Goal: Task Accomplishment & Management: Manage account settings

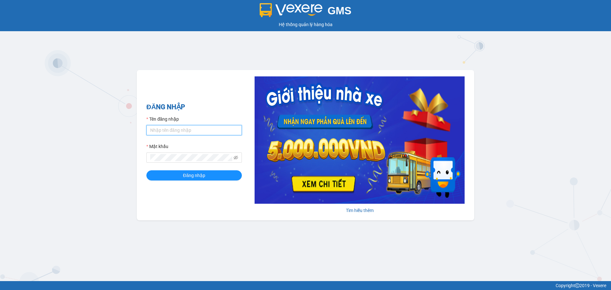
click at [166, 131] on input "Tên đăng nhập" at bounding box center [193, 130] width 95 height 10
type input "tientung.ducphatth"
click at [177, 163] on span at bounding box center [193, 157] width 95 height 10
click at [166, 175] on button "Đăng nhập" at bounding box center [193, 175] width 95 height 10
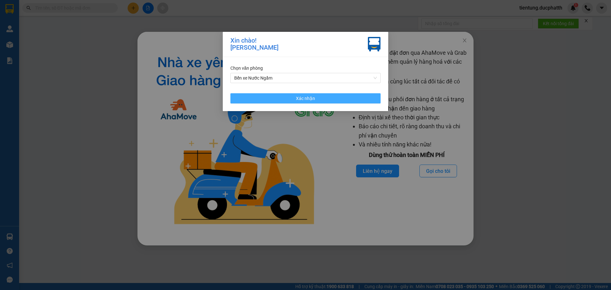
click at [311, 98] on span "Xác nhận" at bounding box center [305, 98] width 19 height 7
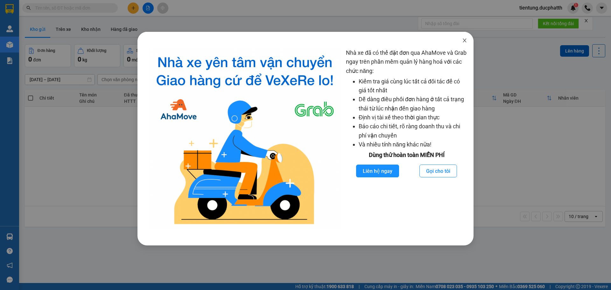
click at [465, 40] on icon "close" at bounding box center [465, 41] width 4 height 4
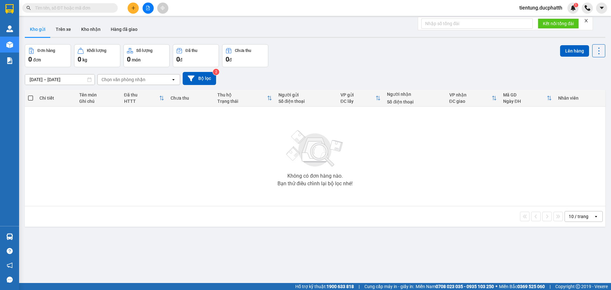
click at [65, 11] on span at bounding box center [69, 8] width 95 height 10
click at [81, 16] on main "ver 1.8.143 Kho gửi Trên xe Kho nhận Hàng đã giao Đơn hàng 0 đơn Khối lượng 0 k…" at bounding box center [305, 141] width 611 height 283
drag, startPoint x: 79, startPoint y: 11, endPoint x: 611, endPoint y: 5, distance: 531.5
click at [79, 11] on input "text" at bounding box center [72, 7] width 75 height 7
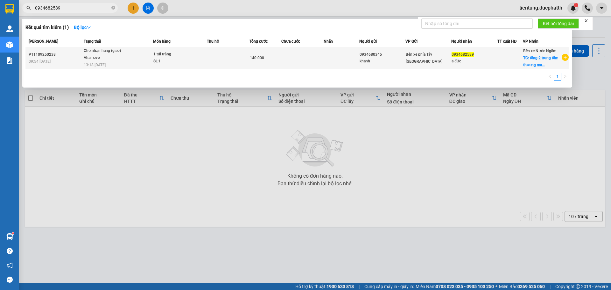
type input "0934682589"
click at [332, 57] on td at bounding box center [341, 58] width 35 height 22
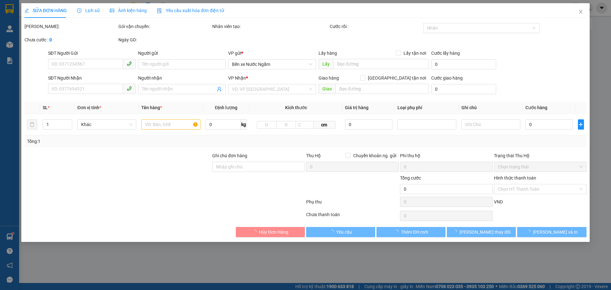
type input "0934680345"
type input "khanh"
type input "0934682589"
type input "a đức"
checkbox input "true"
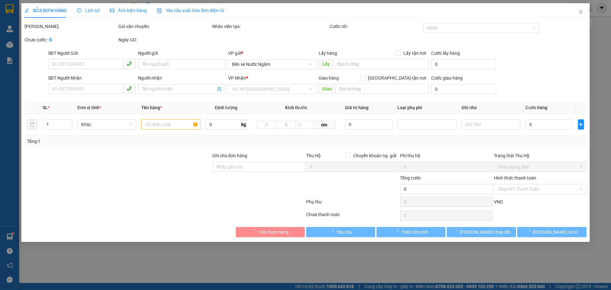
type input "tầng 2 trung tâm thương mại vincom long biên chu huy mân long biên"
type input "GỬI TT ck 11/9 9h53 DANG MY KHANH VIETIN"
type input "140.000"
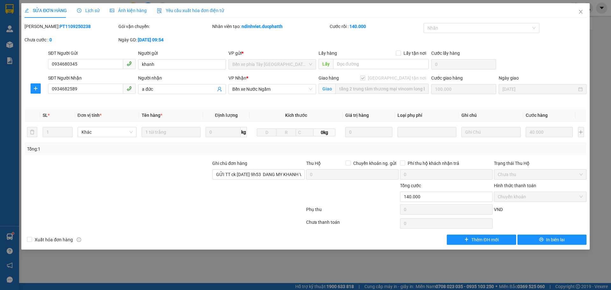
click at [95, 9] on span "Lịch sử" at bounding box center [88, 10] width 23 height 5
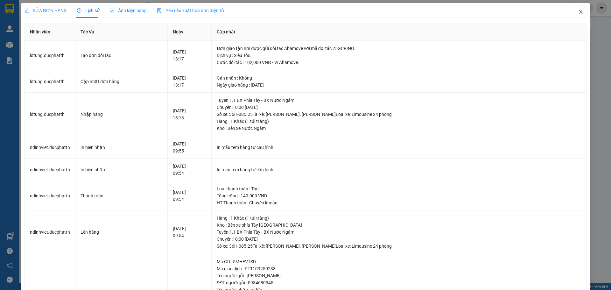
click at [578, 11] on icon "close" at bounding box center [580, 11] width 5 height 5
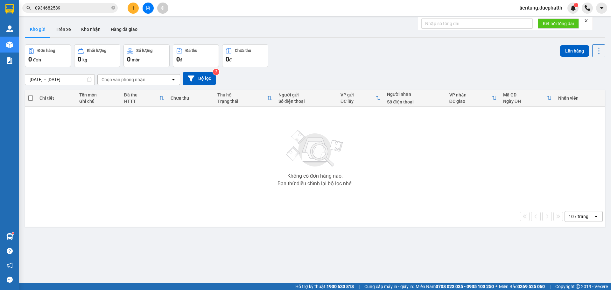
click at [67, 11] on span "0934682589" at bounding box center [69, 8] width 95 height 10
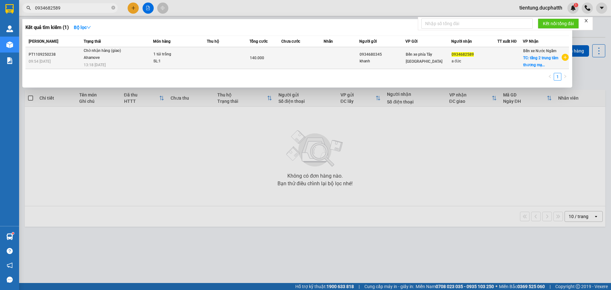
click at [144, 62] on td "Chờ nhận hàng (giao) Ahamove 13:18 - 11/09" at bounding box center [117, 58] width 71 height 22
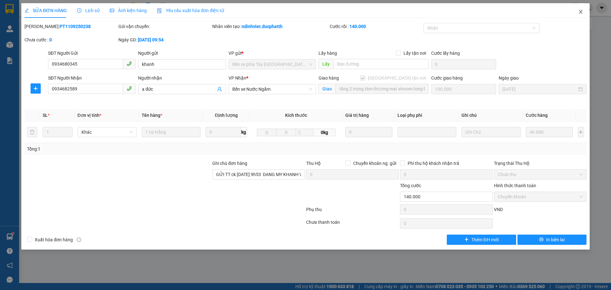
click at [580, 10] on icon "close" at bounding box center [580, 11] width 5 height 5
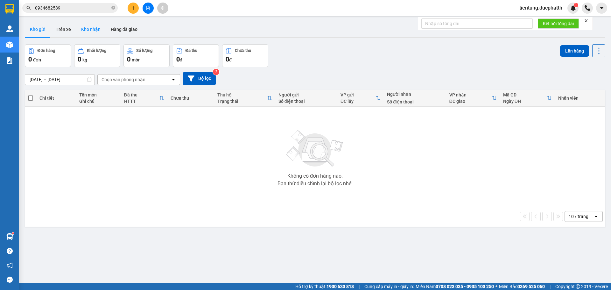
click at [87, 28] on button "Kho nhận" at bounding box center [91, 29] width 30 height 15
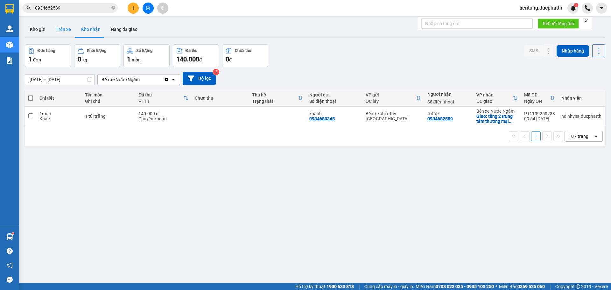
click at [65, 30] on button "Trên xe" at bounding box center [63, 29] width 25 height 15
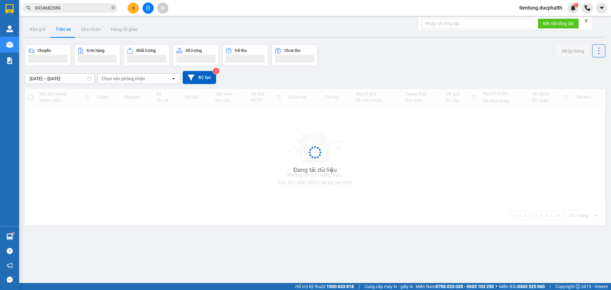
click at [72, 4] on input "0934682589" at bounding box center [72, 7] width 75 height 7
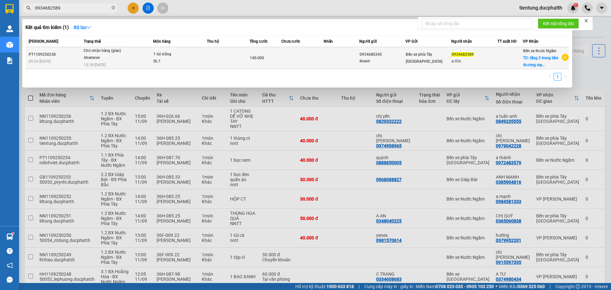
click at [321, 60] on td at bounding box center [302, 58] width 43 height 22
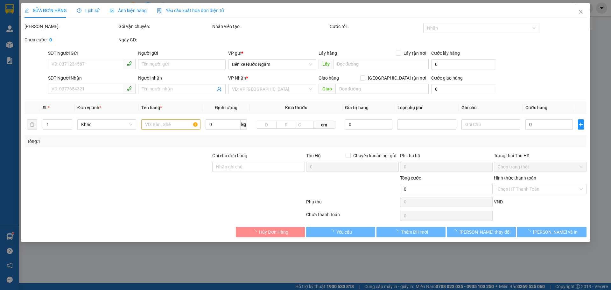
type input "0934680345"
type input "khanh"
type input "0934682589"
type input "a đức"
checkbox input "true"
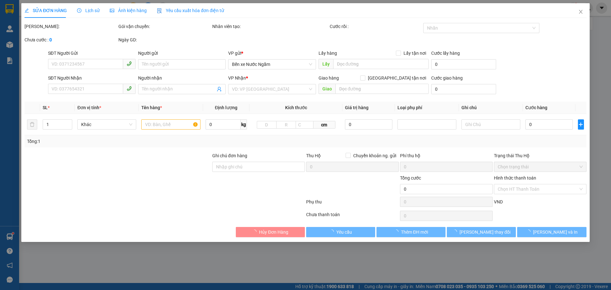
type input "tầng 2 trung tâm thương mại vincom long biên chu huy mân long biên"
type input "GỬI TT ck 11/9 9h53 DANG MY KHANH VIETIN"
type input "140.000"
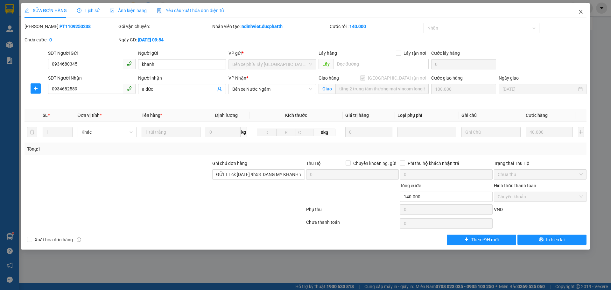
drag, startPoint x: 582, startPoint y: 16, endPoint x: 348, endPoint y: 4, distance: 235.2
click at [581, 16] on span "Close" at bounding box center [581, 12] width 18 height 18
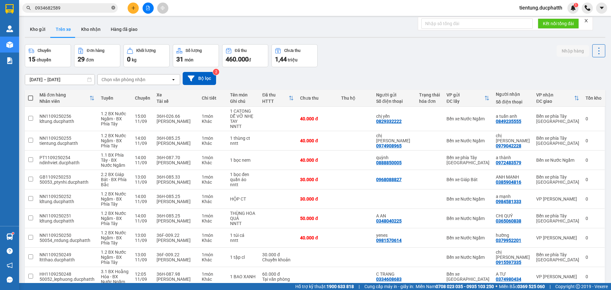
click at [111, 9] on icon "close-circle" at bounding box center [113, 8] width 4 height 4
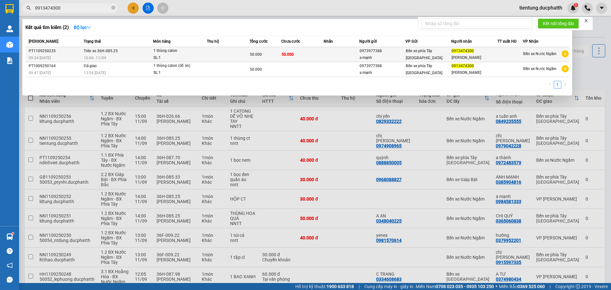
type input "0913474300"
click at [304, 53] on td "50.000" at bounding box center [302, 54] width 43 height 15
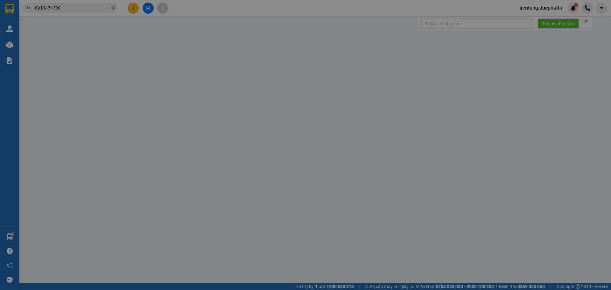
type input "0973977388"
type input "a mạnh"
type input "0913474300"
type input "hoàng ngân"
type input "50.000"
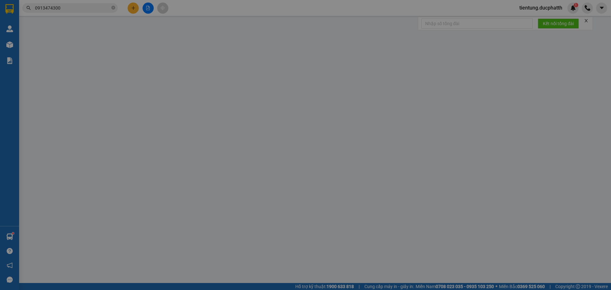
type input "50.000"
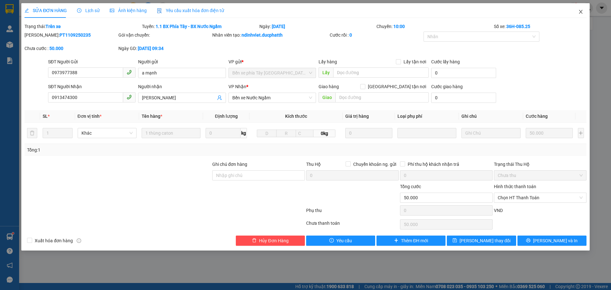
click at [581, 10] on icon "close" at bounding box center [580, 11] width 5 height 5
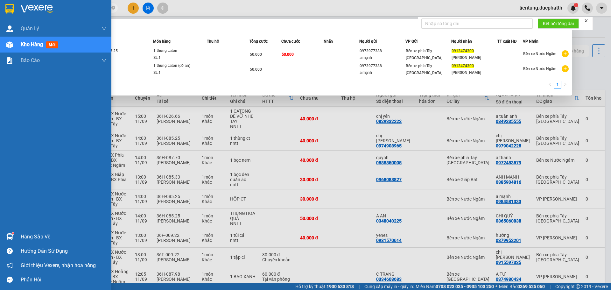
drag, startPoint x: 68, startPoint y: 10, endPoint x: 18, endPoint y: 18, distance: 51.2
click at [18, 18] on section "Kết quả tìm kiếm ( 2 ) Bộ lọc Mã ĐH Trạng thái Món hàng Thu hộ Tổng cước Chưa c…" at bounding box center [305, 145] width 611 height 290
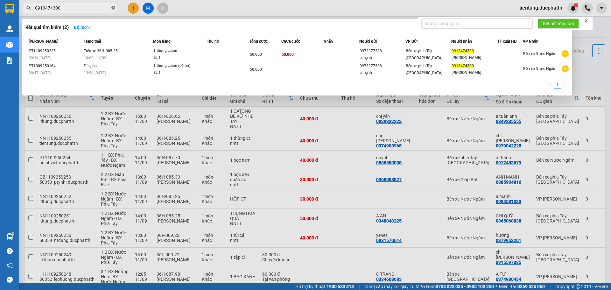
click at [114, 7] on icon "close-circle" at bounding box center [113, 8] width 4 height 4
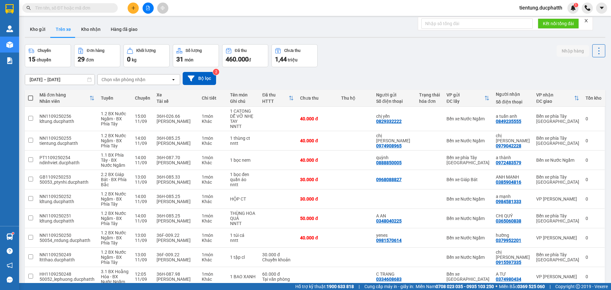
click at [92, 9] on input "text" at bounding box center [72, 7] width 75 height 7
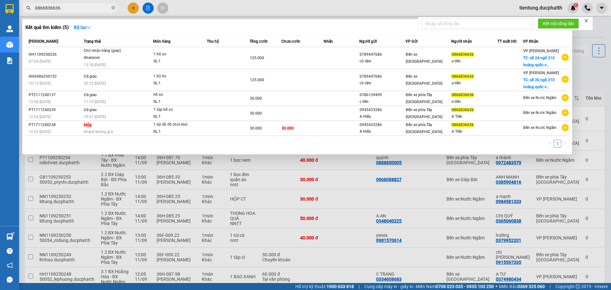
type input "0866836636"
click at [151, 9] on div at bounding box center [305, 145] width 611 height 290
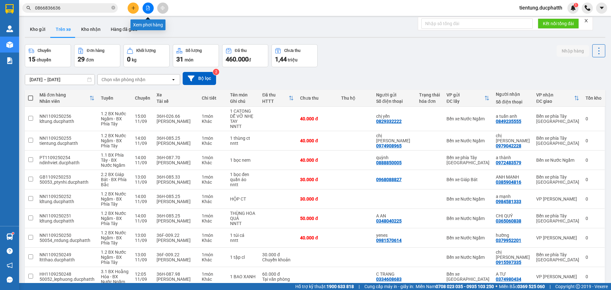
click at [148, 11] on button at bounding box center [148, 8] width 11 height 11
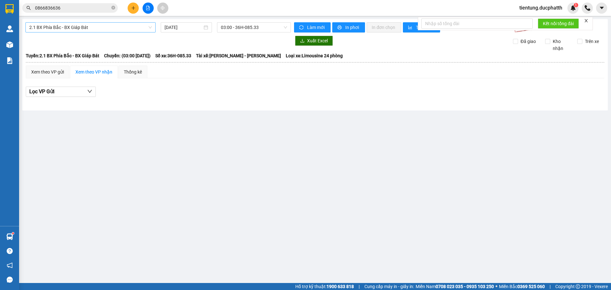
click at [111, 30] on span "2.1 BX Phía Bắc - BX Giáp Bát" at bounding box center [90, 28] width 123 height 10
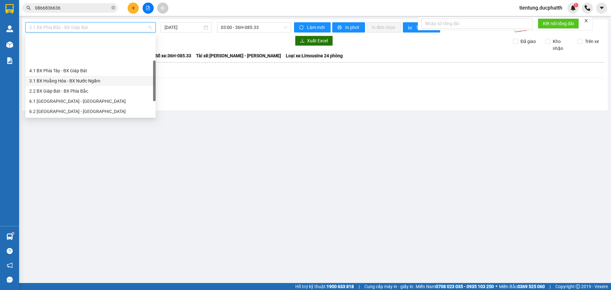
scroll to position [51, 0]
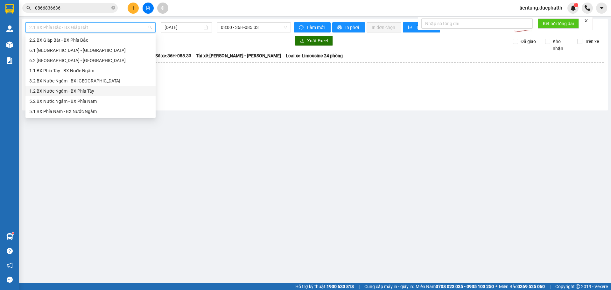
click at [85, 89] on div "1.2 BX Nước Ngầm - BX Phía Tây" at bounding box center [90, 91] width 123 height 7
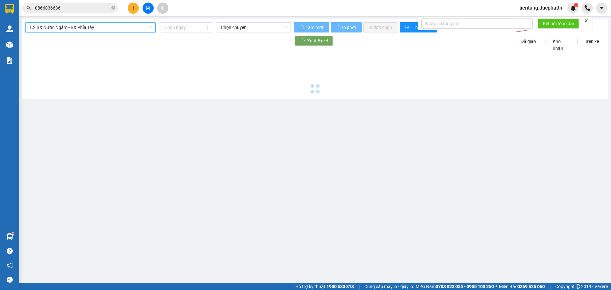
type input "[DATE]"
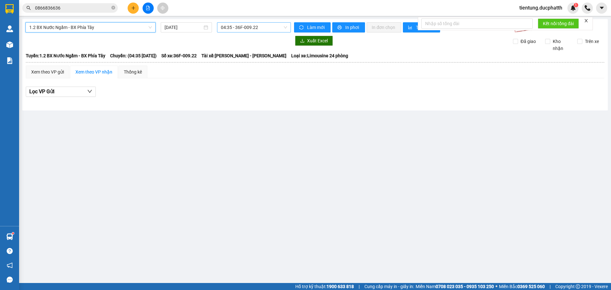
click at [236, 26] on span "04:35 - 36F-009.22" at bounding box center [254, 28] width 66 height 10
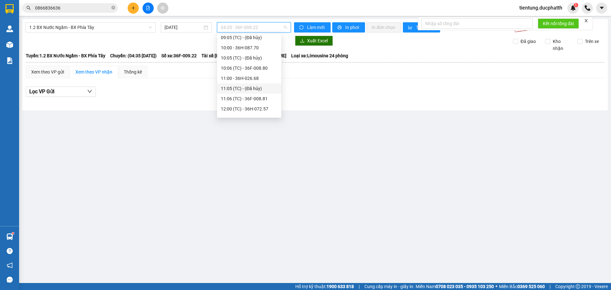
scroll to position [127, 0]
click at [253, 86] on div "14:00 - 36H-085.25" at bounding box center [249, 85] width 57 height 7
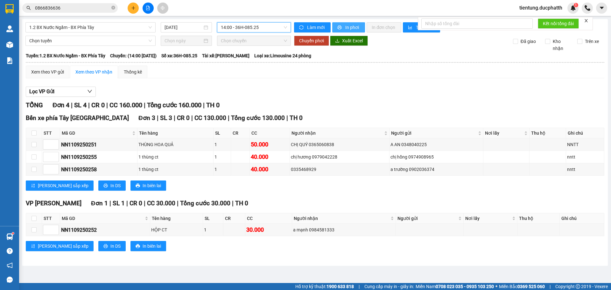
click at [347, 26] on span "In phơi" at bounding box center [352, 27] width 15 height 7
click at [93, 15] on div "Kết quả tìm kiếm ( 5 ) Bộ lọc Mã ĐH Trạng thái Món hàng Thu hộ Tổng cước Chưa c…" at bounding box center [305, 8] width 611 height 16
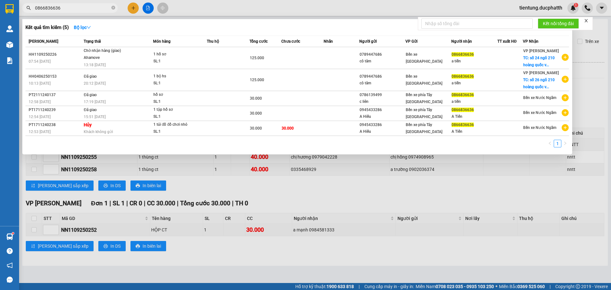
click at [88, 11] on input "0866836636" at bounding box center [72, 7] width 75 height 7
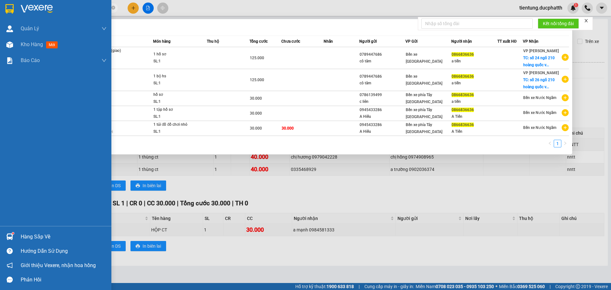
drag, startPoint x: 67, startPoint y: 11, endPoint x: 11, endPoint y: 20, distance: 56.8
click at [11, 20] on section "Kết quả tìm kiếm ( 5 ) Bộ lọc Mã ĐH Trạng thái Món hàng Thu hộ Tổng cước Chưa c…" at bounding box center [305, 145] width 611 height 290
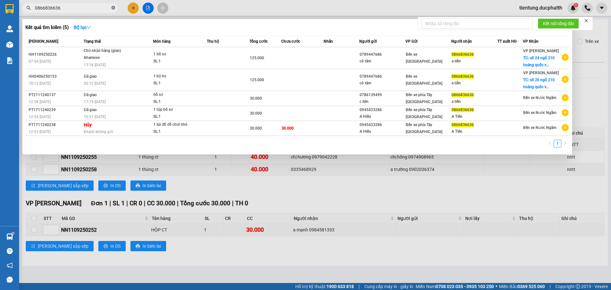
click at [111, 9] on icon "close-circle" at bounding box center [113, 8] width 4 height 4
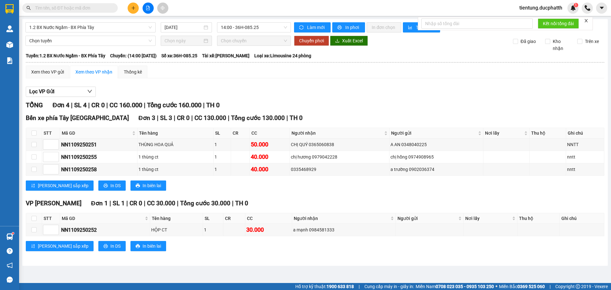
click at [87, 8] on input "text" at bounding box center [72, 7] width 75 height 7
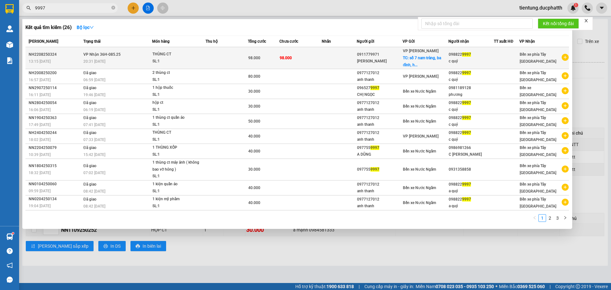
type input "9997"
click at [320, 55] on td "98.000" at bounding box center [300, 58] width 42 height 22
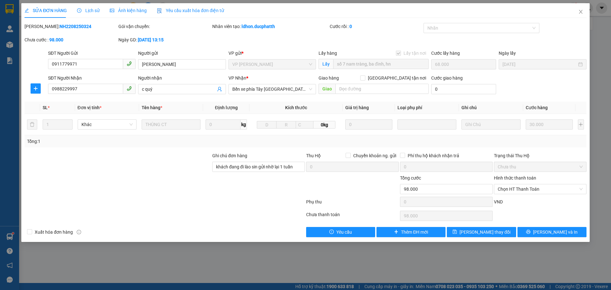
click at [92, 8] on span "Lịch sử" at bounding box center [88, 10] width 23 height 5
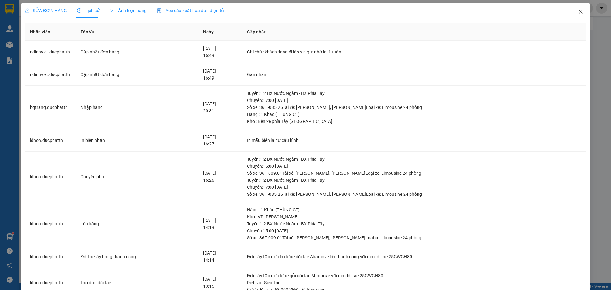
click at [578, 10] on icon "close" at bounding box center [580, 11] width 5 height 5
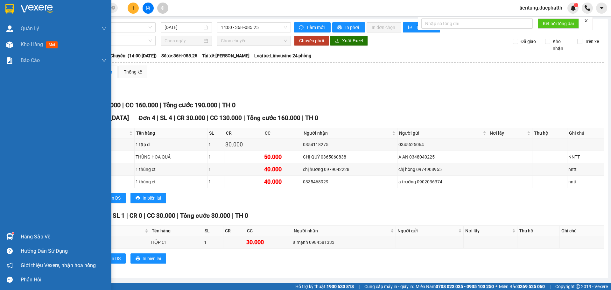
drag, startPoint x: 34, startPoint y: 235, endPoint x: 41, endPoint y: 229, distance: 8.8
click at [35, 235] on div "Hàng sắp về" at bounding box center [64, 237] width 86 height 10
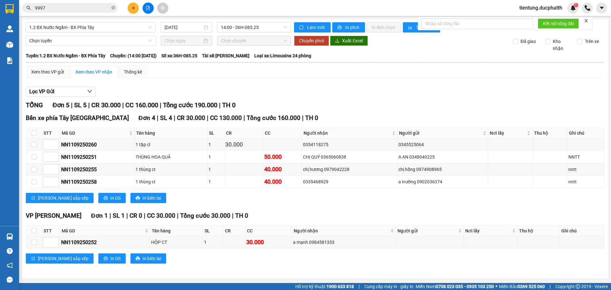
click at [277, 77] on section "Kết quả tìm kiếm ( 26 ) Bộ lọc Mã ĐH Trạng thái Món hàng Thu hộ Tổng cước Chưa …" at bounding box center [305, 145] width 611 height 290
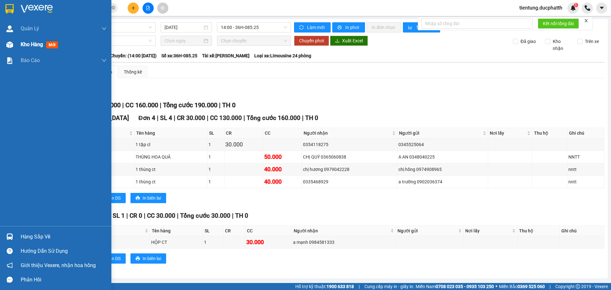
click at [37, 40] on div "Kho hàng mới" at bounding box center [41, 44] width 40 height 8
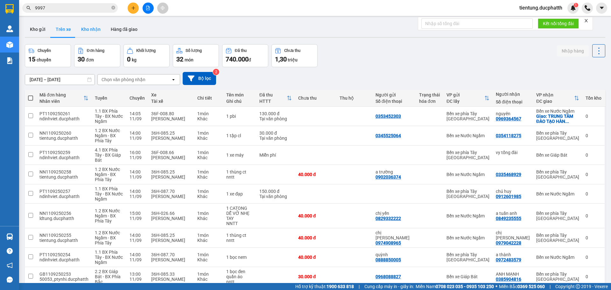
drag, startPoint x: 88, startPoint y: 31, endPoint x: 91, endPoint y: 27, distance: 5.3
click at [88, 31] on button "Kho nhận" at bounding box center [91, 29] width 30 height 15
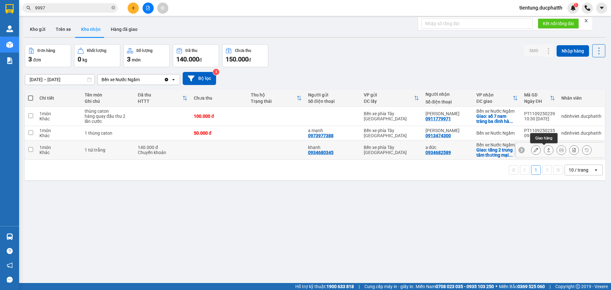
click at [546, 151] on icon at bounding box center [548, 150] width 4 height 4
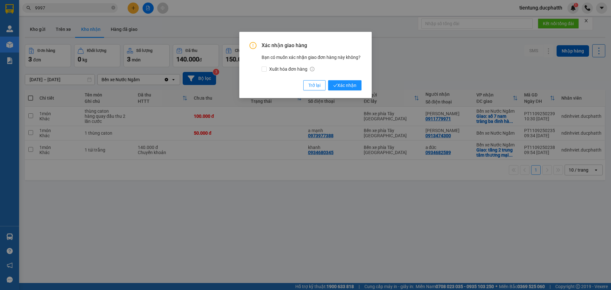
click at [375, 175] on div "Xác nhận giao hàng Bạn có muốn xác nhận giao đơn hàng này không? Xuất hóa đơn h…" at bounding box center [305, 145] width 611 height 290
click at [314, 88] on span "Trở lại" at bounding box center [314, 85] width 12 height 7
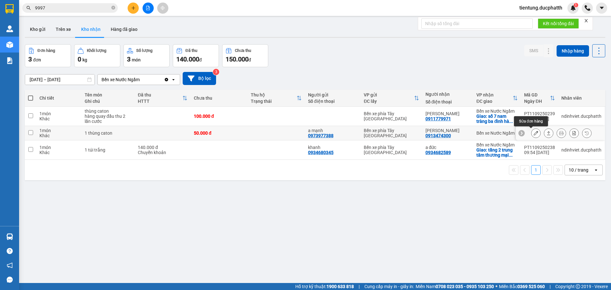
click at [534, 132] on icon at bounding box center [536, 133] width 4 height 4
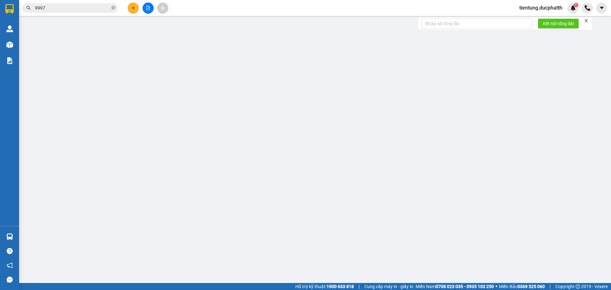
type input "0973977388"
type input "a mạnh"
type input "0913474300"
type input "hoàng ngân"
type input "50.000"
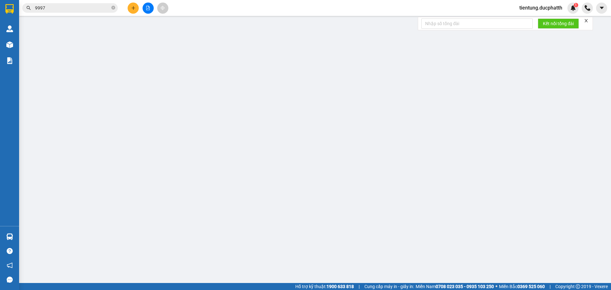
type input "50.000"
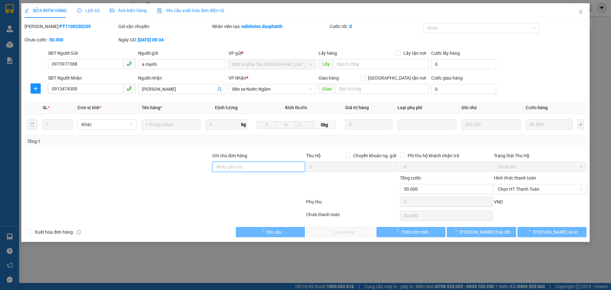
click at [246, 165] on input "Ghi chú đơn hàng" at bounding box center [258, 167] width 93 height 10
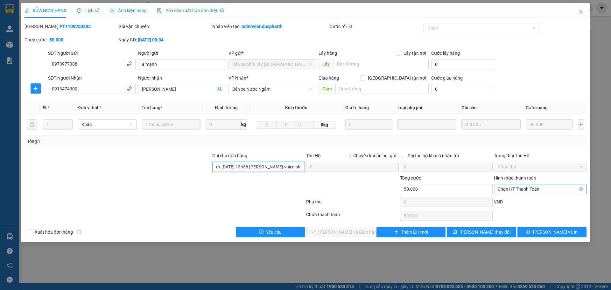
drag, startPoint x: 513, startPoint y: 188, endPoint x: 525, endPoint y: 203, distance: 19.4
click at [513, 188] on span "Chọn HT Thanh Toán" at bounding box center [540, 189] width 85 height 10
type input "ck 11/9 13h36 nguyen huu vhien shb cty"
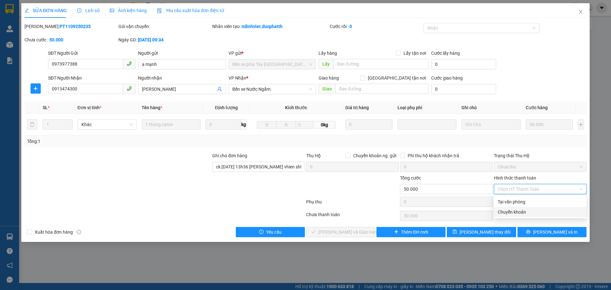
click at [530, 210] on div "Chuyển khoản" at bounding box center [540, 211] width 85 height 7
type input "0"
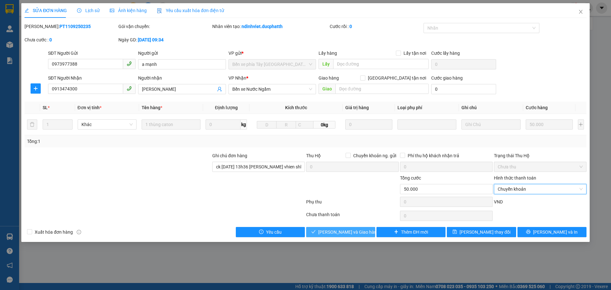
click at [327, 232] on span "[PERSON_NAME] và [PERSON_NAME] hàng" at bounding box center [348, 232] width 61 height 7
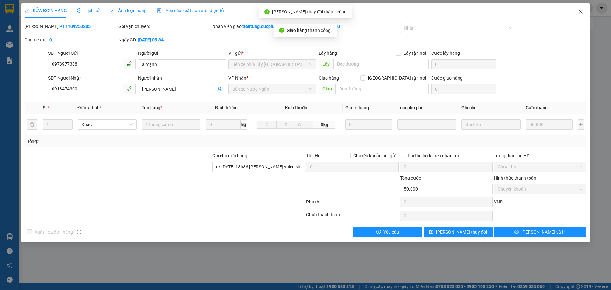
click at [582, 12] on icon "close" at bounding box center [580, 11] width 5 height 5
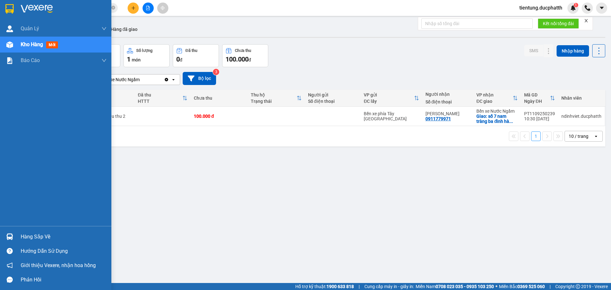
click at [27, 235] on div "Hàng sắp về" at bounding box center [64, 237] width 86 height 10
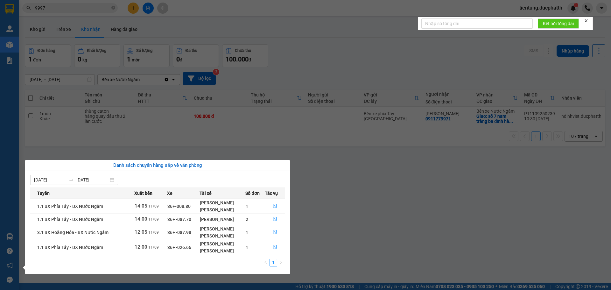
click at [326, 222] on section "Kết quả tìm kiếm ( 26 ) Bộ lọc Mã ĐH Trạng thái Món hàng Thu hộ Tổng cước Chưa …" at bounding box center [305, 145] width 611 height 290
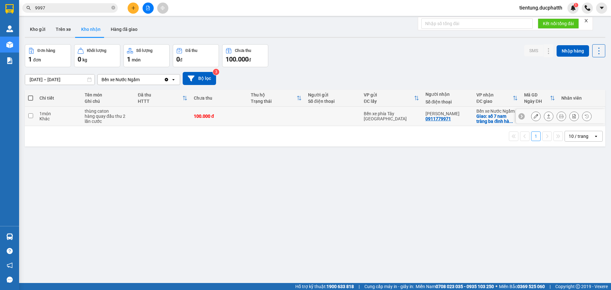
click at [333, 112] on td at bounding box center [333, 116] width 56 height 19
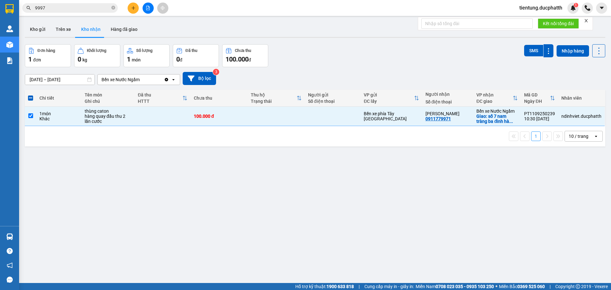
click at [404, 166] on div "ver 1.8.143 Kho gửi Trên xe Kho nhận Hàng đã giao Đơn hàng 1 đơn Khối lượng 0 k…" at bounding box center [315, 164] width 586 height 290
click at [292, 119] on td at bounding box center [276, 116] width 57 height 19
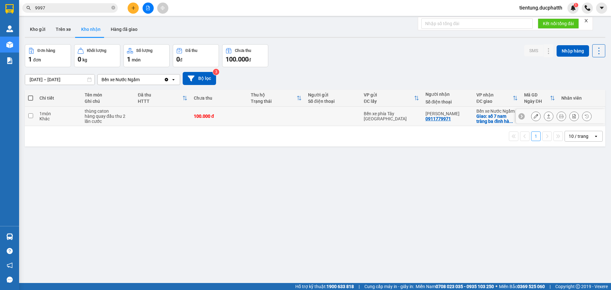
click at [464, 120] on div "ngọc bích 0911779971" at bounding box center [448, 116] width 45 height 10
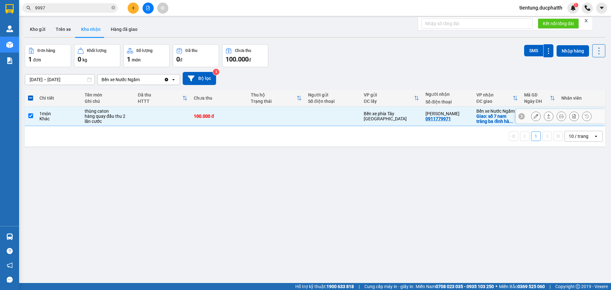
click at [464, 120] on div "ngọc bích 0911779971" at bounding box center [448, 116] width 45 height 10
checkbox input "false"
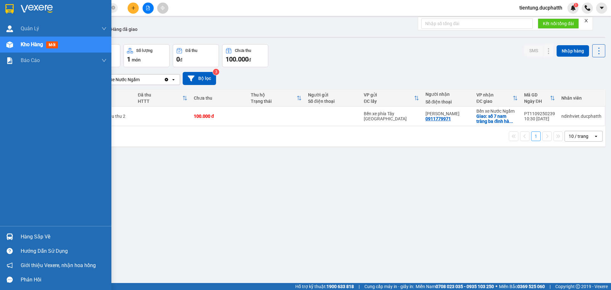
click at [39, 240] on div "Hàng sắp về" at bounding box center [64, 237] width 86 height 10
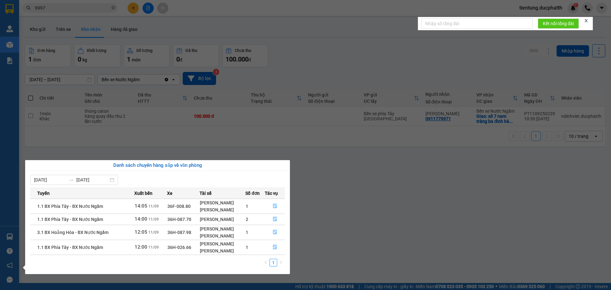
drag, startPoint x: 332, startPoint y: 237, endPoint x: 382, endPoint y: 196, distance: 64.2
click at [333, 237] on section "Kết quả tìm kiếm ( 26 ) Bộ lọc Mã ĐH Trạng thái Món hàng Thu hộ Tổng cước Chưa …" at bounding box center [305, 145] width 611 height 290
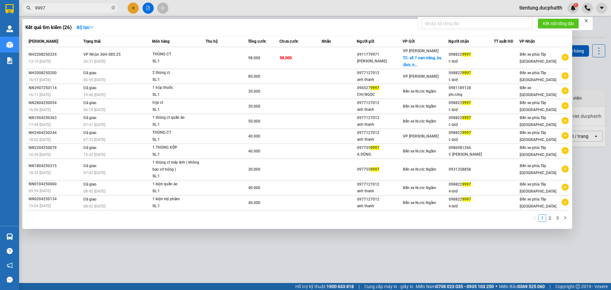
click at [72, 7] on input "9997" at bounding box center [72, 7] width 75 height 7
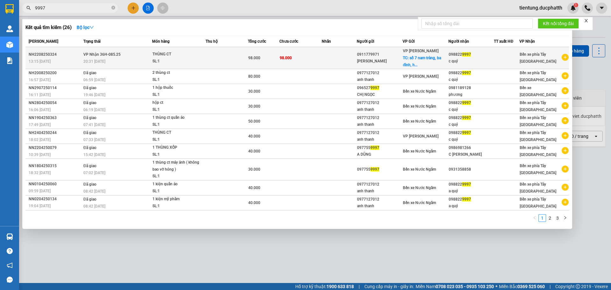
click at [314, 60] on td "98.000" at bounding box center [300, 58] width 42 height 22
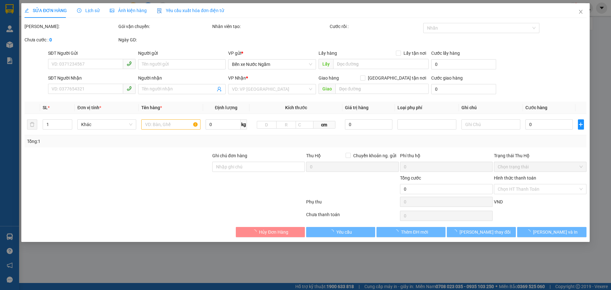
type input "0911779971"
type input "NGỌC BÍCH"
checkbox input "true"
type input "số 7 nam tràng, ba đình, hn"
type input "0988229997"
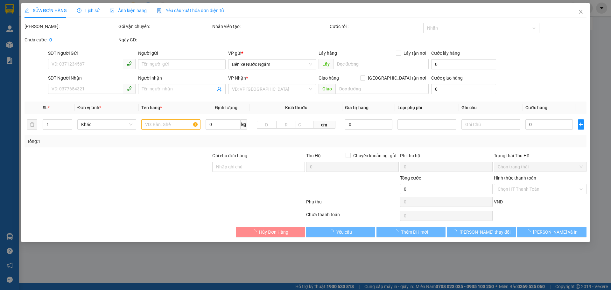
type input "c quý"
type input "khách đang đi lào sin gửi nhờ lại 1 tuần"
type input "98.000"
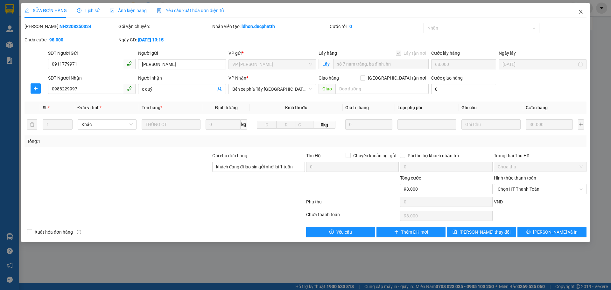
click at [584, 11] on span "Close" at bounding box center [581, 12] width 18 height 18
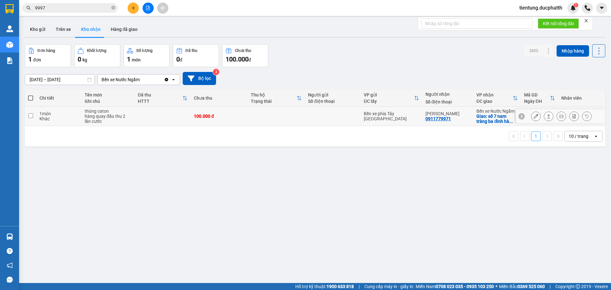
click at [533, 114] on button at bounding box center [536, 116] width 9 height 11
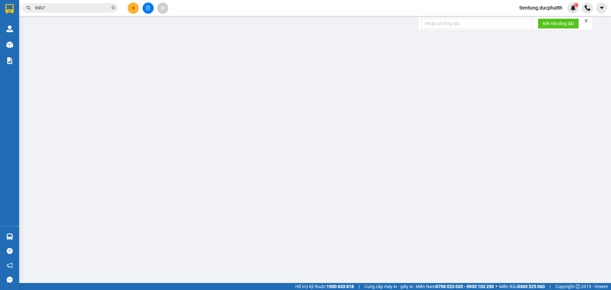
type input "0911779971"
type input "ngọc bích"
checkbox input "true"
type input "số 7 nam tràng ba đình hà nội"
type input "100.000"
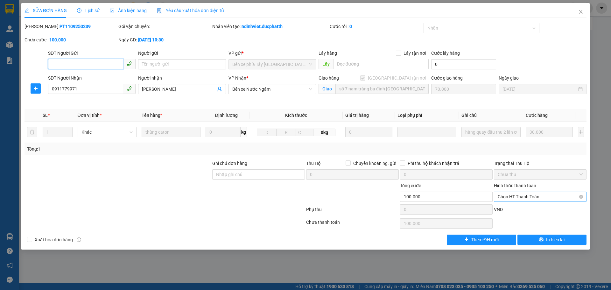
click at [518, 194] on span "Chọn HT Thanh Toán" at bounding box center [540, 197] width 85 height 10
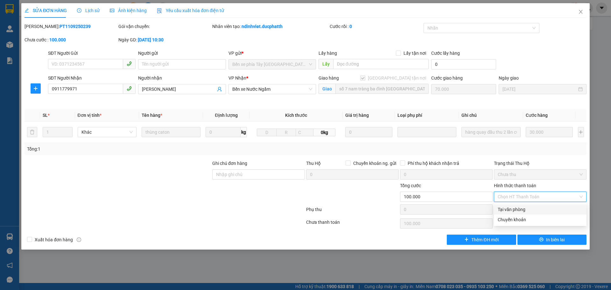
click at [531, 208] on div "Tại văn phòng" at bounding box center [540, 209] width 85 height 7
type input "0"
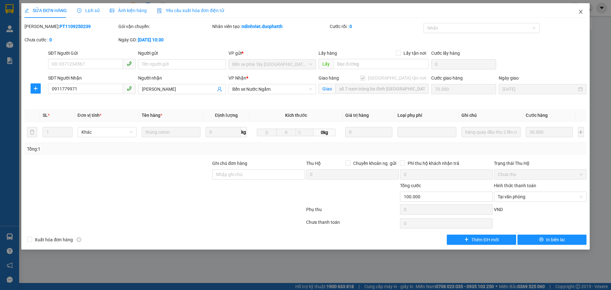
click at [581, 12] on icon "close" at bounding box center [580, 11] width 5 height 5
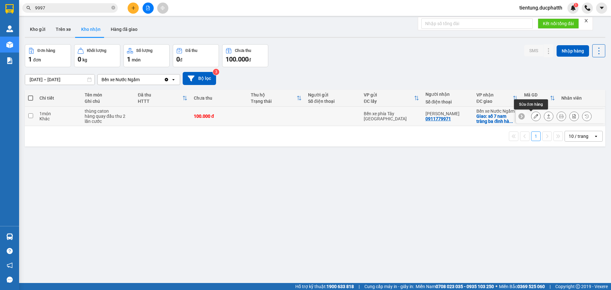
click at [534, 114] on icon at bounding box center [536, 116] width 4 height 4
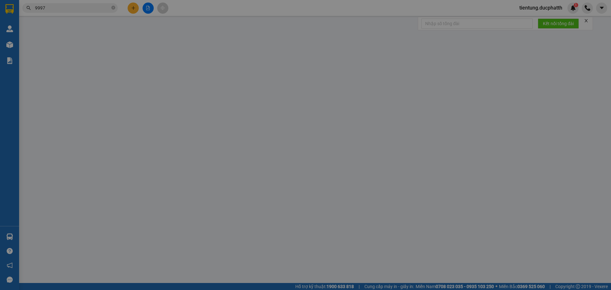
type input "0911779971"
type input "ngọc bích"
checkbox input "true"
type input "số 7 nam tràng ba đình hà nội"
type input "100.000"
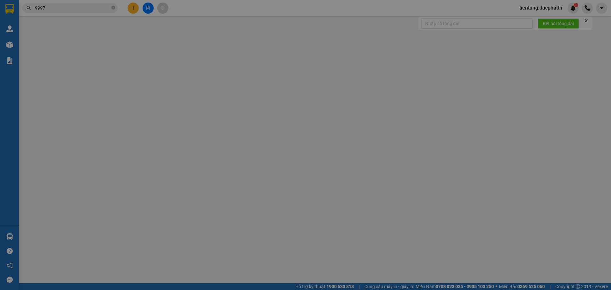
type input "100.000"
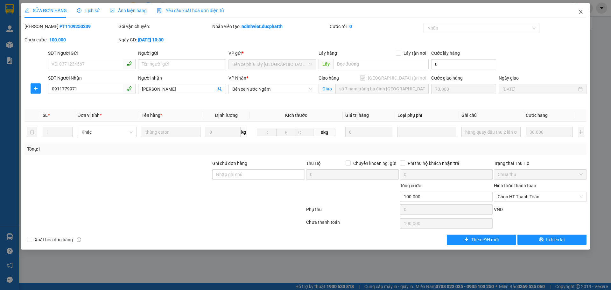
click at [580, 13] on icon "close" at bounding box center [581, 12] width 4 height 4
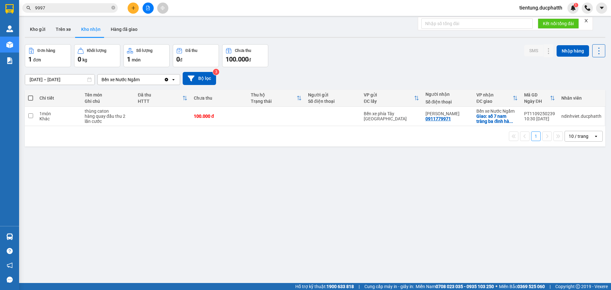
click at [51, 14] on div "Kết quả tìm kiếm ( 26 ) Bộ lọc Mã ĐH Trạng thái Món hàng Thu hộ Tổng cước Chưa …" at bounding box center [305, 8] width 611 height 16
click at [114, 8] on icon "close-circle" at bounding box center [113, 8] width 4 height 4
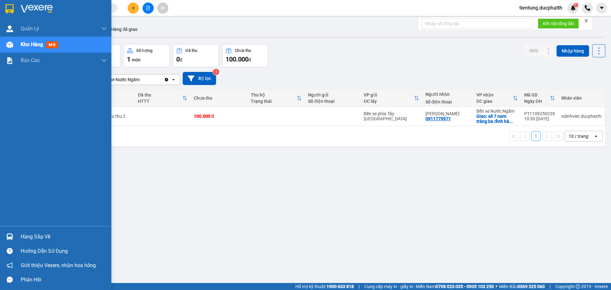
click at [39, 235] on div "Hàng sắp về" at bounding box center [64, 237] width 86 height 10
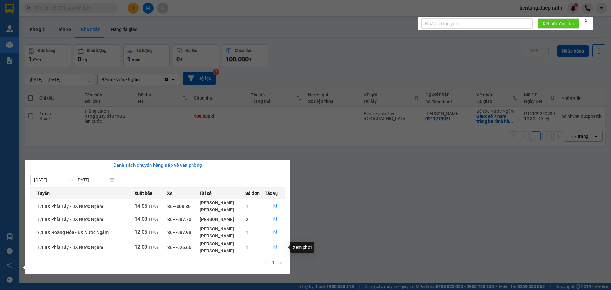
click at [277, 248] on icon "file-done" at bounding box center [275, 247] width 4 height 4
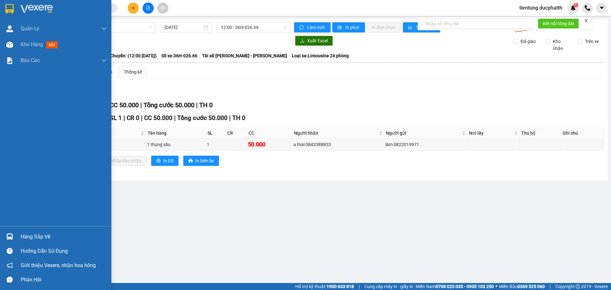
click at [31, 237] on div "Hàng sắp về" at bounding box center [64, 237] width 86 height 10
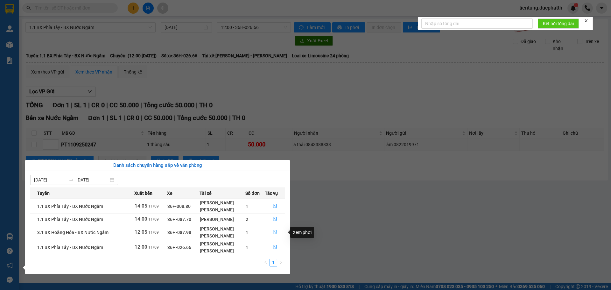
click at [281, 233] on button "button" at bounding box center [275, 232] width 20 height 10
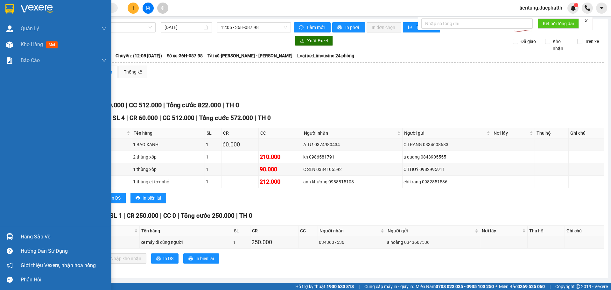
click at [32, 233] on div "Hàng sắp về" at bounding box center [64, 237] width 86 height 10
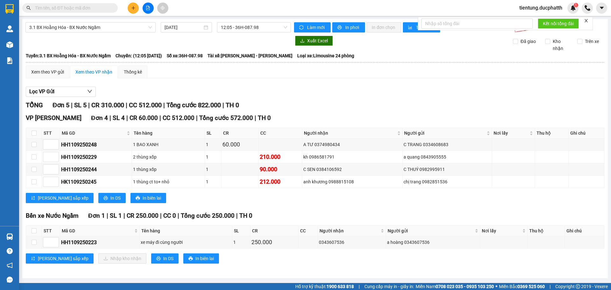
click at [374, 211] on section "Kết quả tìm kiếm ( 26 ) Bộ lọc Mã ĐH Trạng thái Món hàng Thu hộ Tổng cước Chưa …" at bounding box center [305, 145] width 611 height 290
click at [147, 9] on icon "file-add" at bounding box center [148, 8] width 4 height 4
click at [109, 29] on span "3.1 BX Hoằng Hóa - BX Nước Ngầm" at bounding box center [90, 28] width 123 height 10
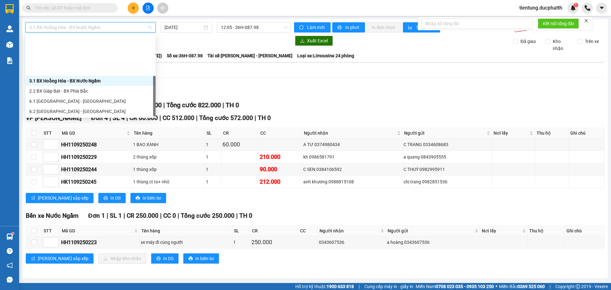
click at [96, 138] on div "1.2 BX Nước Ngầm - BX Phía Tây" at bounding box center [90, 141] width 123 height 7
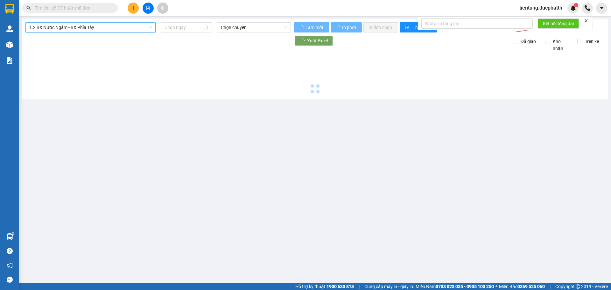
type input "[DATE]"
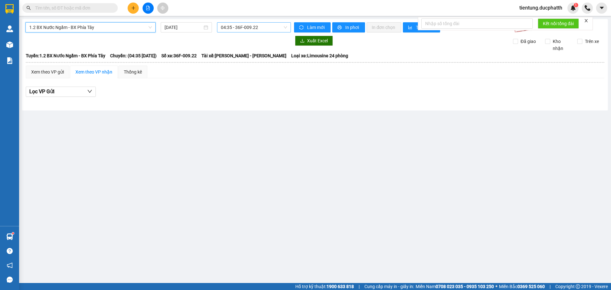
click at [228, 27] on span "04:35 - 36F-009.22" at bounding box center [254, 28] width 66 height 10
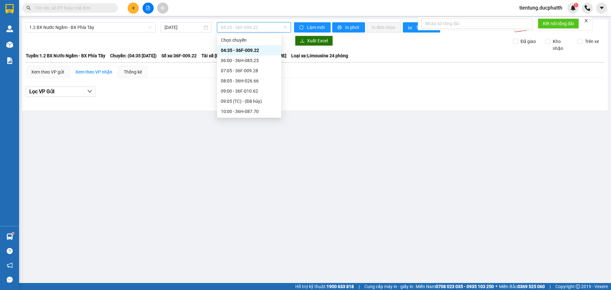
click at [256, 210] on div "14:00 - 36H-085.25" at bounding box center [249, 213] width 57 height 7
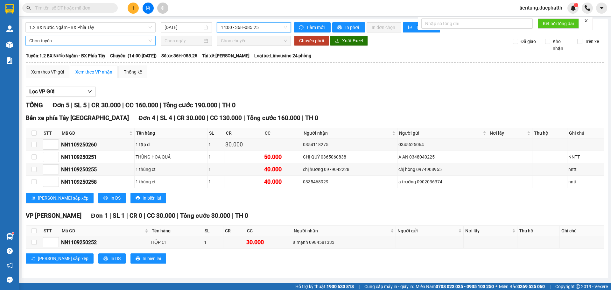
click at [79, 40] on span "Chọn tuyến" at bounding box center [90, 41] width 123 height 10
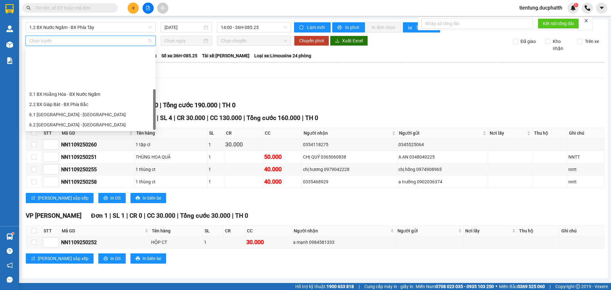
click at [106, 152] on div "1.2 BX Nước Ngầm - BX Phía Tây" at bounding box center [90, 155] width 123 height 7
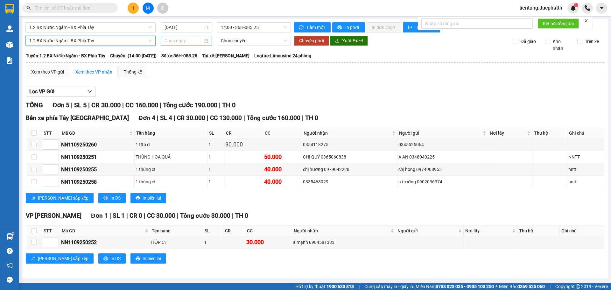
click at [189, 39] on input at bounding box center [184, 40] width 38 height 7
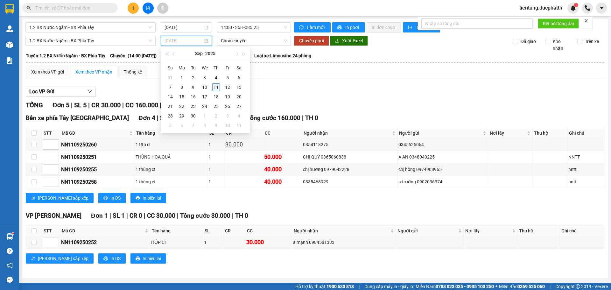
type input "[DATE]"
click at [218, 87] on div "11" at bounding box center [216, 87] width 8 height 8
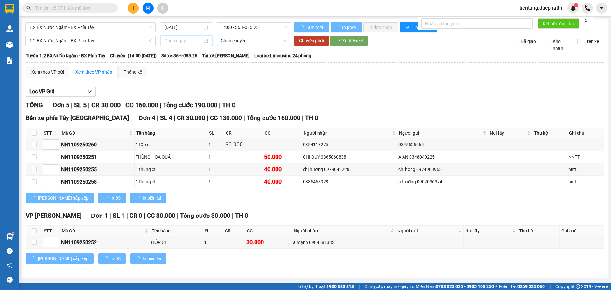
type input "[DATE]"
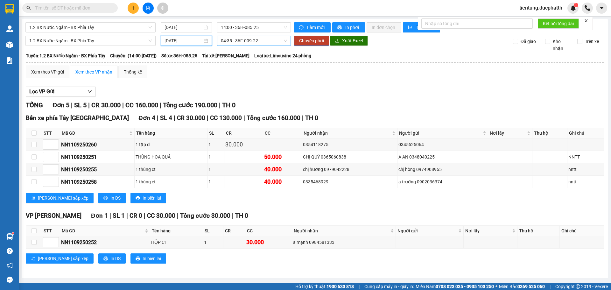
click at [248, 41] on span "04:35 - 36F-009.22" at bounding box center [254, 41] width 66 height 10
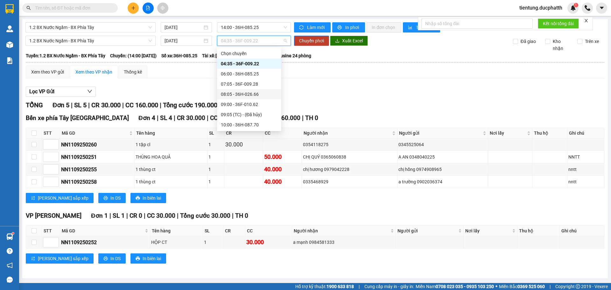
click at [263, 91] on div "08:05 - 36H-026.66" at bounding box center [249, 94] width 57 height 7
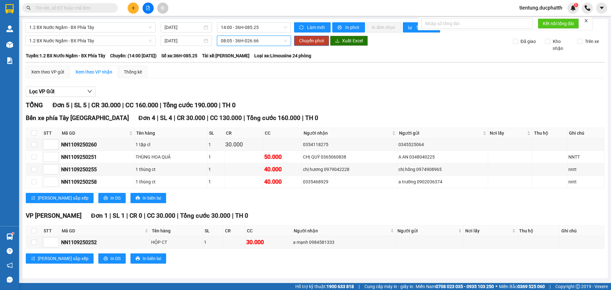
click at [254, 38] on span "08:05 - 36H-026.66" at bounding box center [254, 41] width 66 height 10
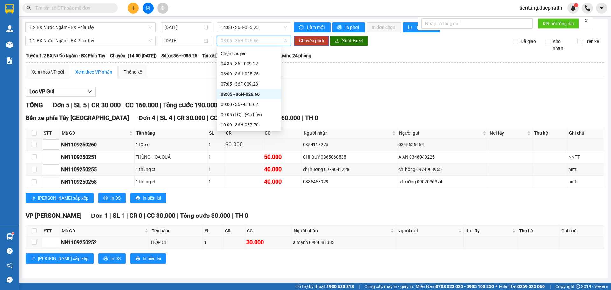
click at [251, 254] on div "15:00 - 36H-026.66" at bounding box center [249, 257] width 57 height 7
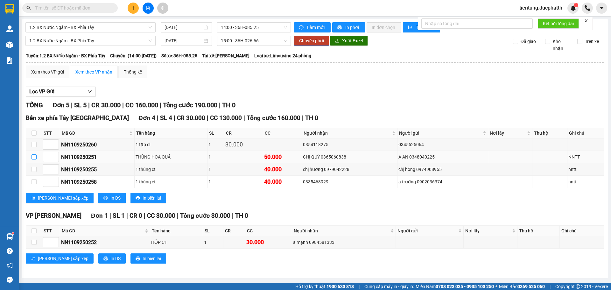
click at [33, 156] on input "checkbox" at bounding box center [34, 156] width 5 height 5
checkbox input "true"
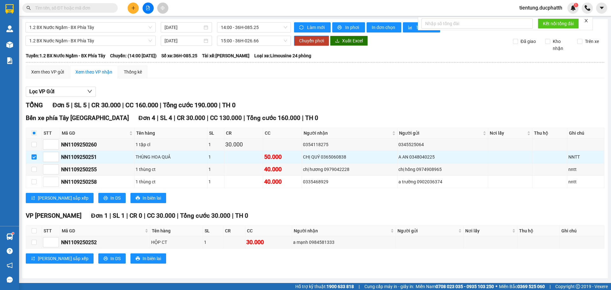
click at [310, 42] on span "Chuyển phơi" at bounding box center [311, 40] width 25 height 7
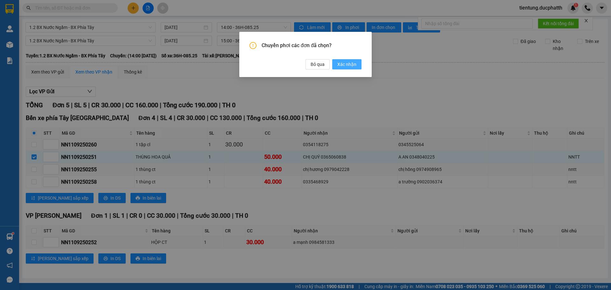
click at [339, 63] on span "Xác nhận" at bounding box center [346, 64] width 19 height 7
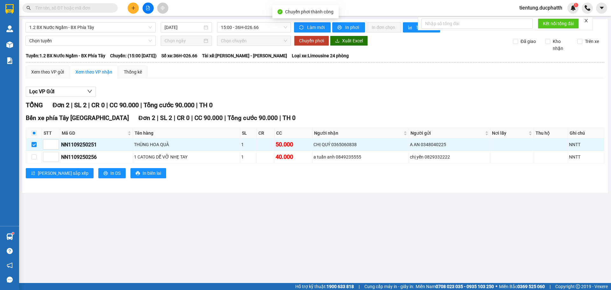
checkbox input "false"
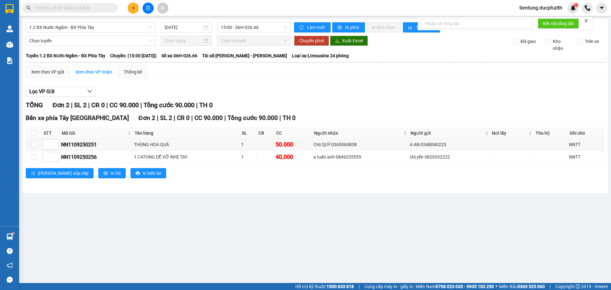
click at [70, 8] on input "text" at bounding box center [72, 7] width 75 height 7
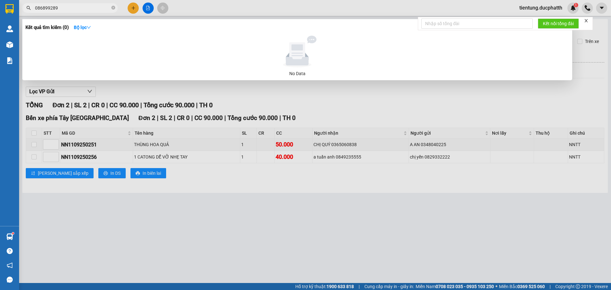
type input "0868992896"
drag, startPoint x: 72, startPoint y: 11, endPoint x: 20, endPoint y: 13, distance: 51.9
click at [20, 13] on div "Kết quả tìm kiếm ( 0 ) Bộ lọc No Data 0868992896" at bounding box center [62, 8] width 124 height 11
click at [113, 5] on span at bounding box center [113, 8] width 4 height 6
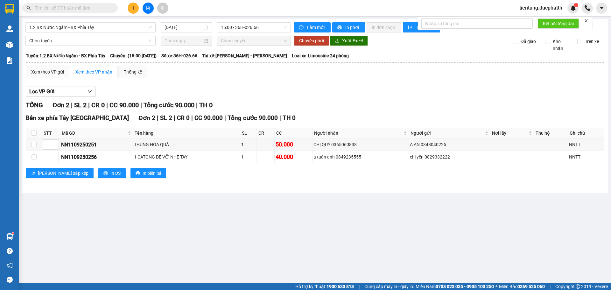
click at [88, 10] on input "text" at bounding box center [72, 7] width 75 height 7
paste input "0868992896"
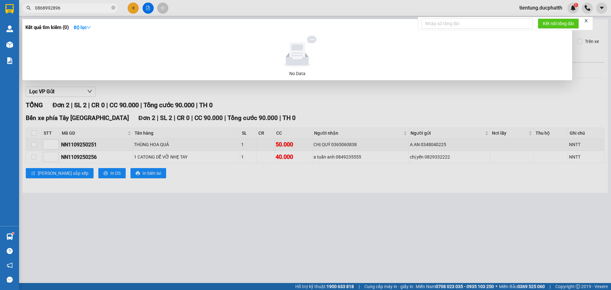
type input "0868992896"
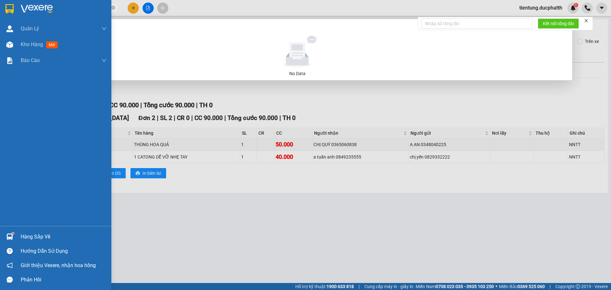
drag, startPoint x: 75, startPoint y: 12, endPoint x: 11, endPoint y: 12, distance: 64.0
click at [11, 12] on section "Kết quả tìm kiếm ( 0 ) Bộ lọc No Data 0868992896 tientung.ducphatth 1 Quản Lý Q…" at bounding box center [305, 145] width 611 height 290
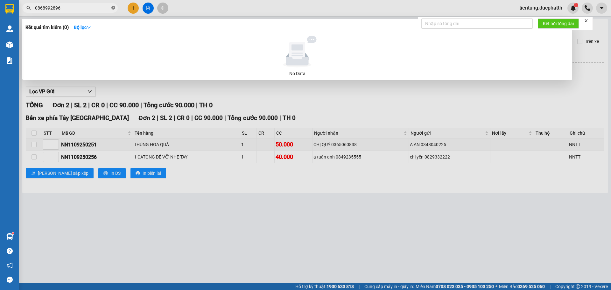
click at [114, 10] on icon "close-circle" at bounding box center [113, 8] width 4 height 4
type input "0868992896"
drag, startPoint x: 113, startPoint y: 5, endPoint x: 148, endPoint y: 5, distance: 35.0
click at [113, 5] on span at bounding box center [113, 8] width 4 height 6
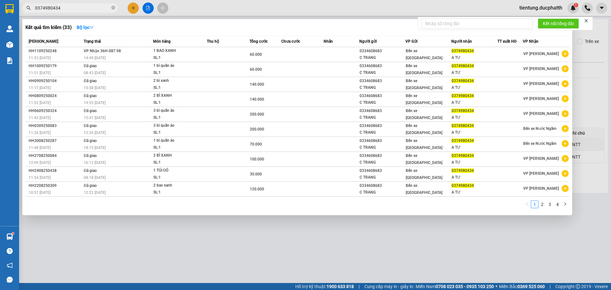
type input "0374980434"
click at [113, 11] on span at bounding box center [113, 8] width 4 height 6
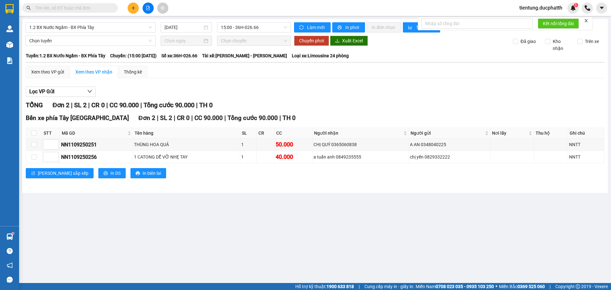
click at [66, 9] on input "text" at bounding box center [72, 7] width 75 height 7
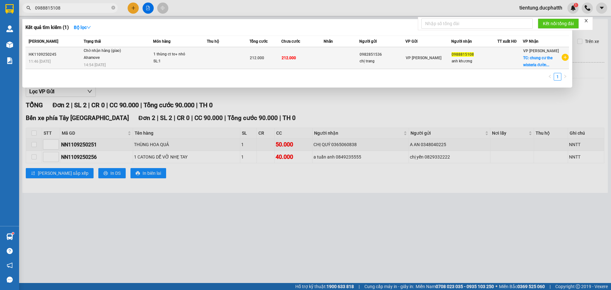
type input "0988815108"
click at [305, 61] on td "212.000" at bounding box center [302, 58] width 43 height 22
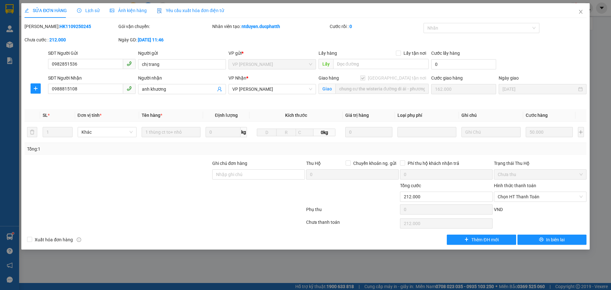
click at [91, 8] on span "Lịch sử" at bounding box center [88, 10] width 23 height 5
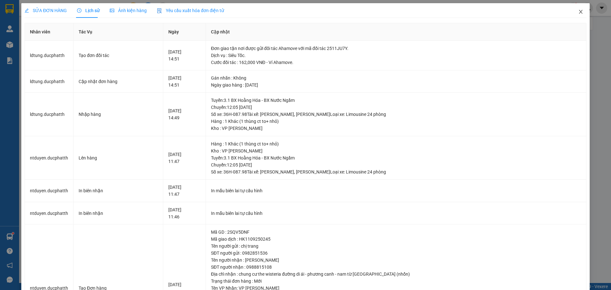
click at [572, 10] on span "Close" at bounding box center [581, 12] width 18 height 18
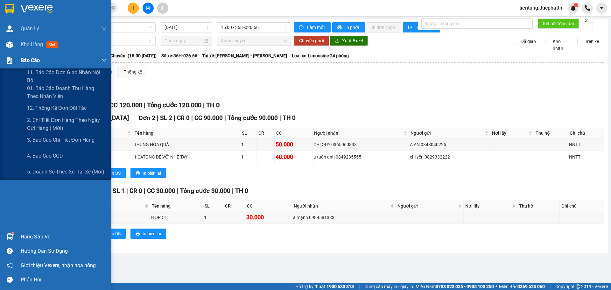
click at [36, 59] on span "Báo cáo" at bounding box center [30, 60] width 19 height 8
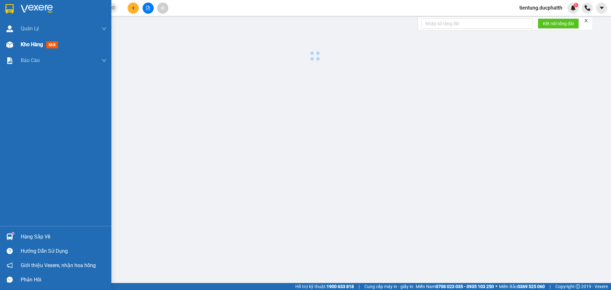
click at [39, 46] on span "Kho hàng" at bounding box center [32, 44] width 22 height 6
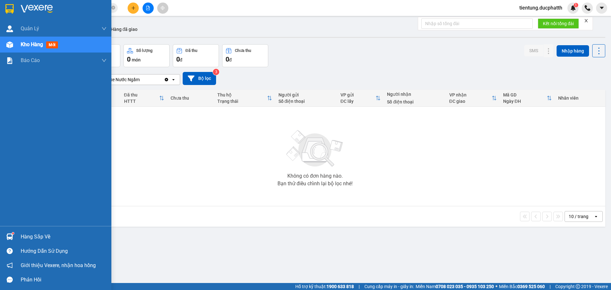
drag, startPoint x: 25, startPoint y: 236, endPoint x: 47, endPoint y: 227, distance: 23.8
click at [26, 236] on div "Hàng sắp về" at bounding box center [64, 237] width 86 height 10
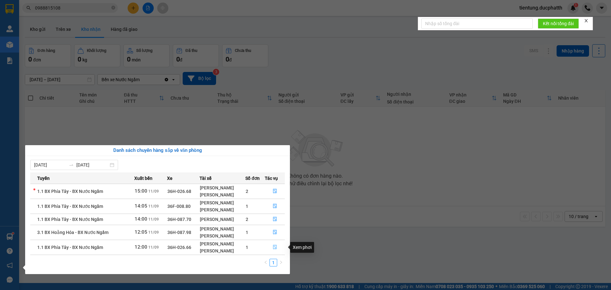
click at [275, 246] on icon "file-done" at bounding box center [275, 247] width 4 height 4
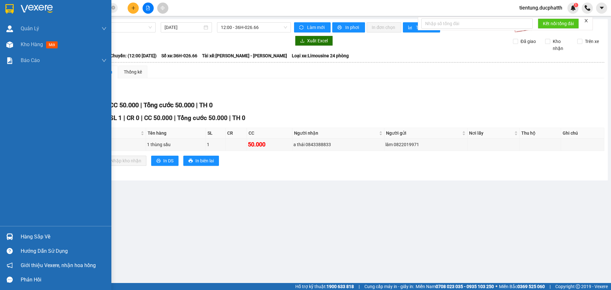
click at [26, 235] on div "Hàng sắp về" at bounding box center [64, 237] width 86 height 10
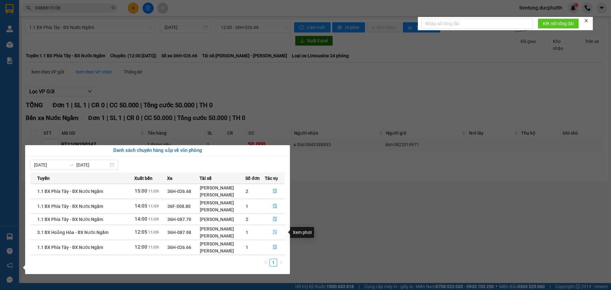
click at [270, 232] on button "button" at bounding box center [275, 232] width 20 height 10
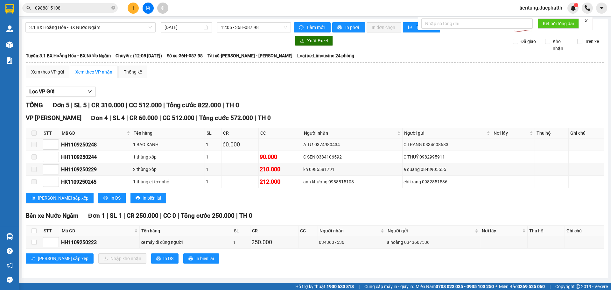
click at [361, 144] on div "A TƯ 0374980434" at bounding box center [352, 144] width 98 height 7
click at [175, 143] on div "1 BAO XANH" at bounding box center [168, 144] width 71 height 7
click at [112, 7] on icon "close-circle" at bounding box center [113, 8] width 4 height 4
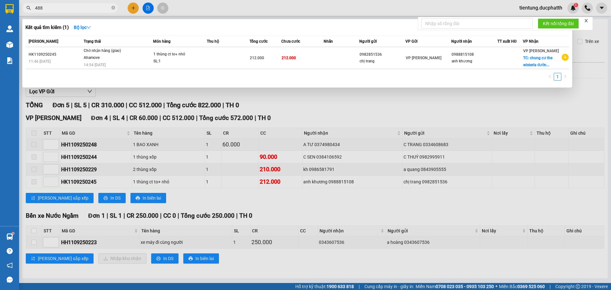
type input "4889"
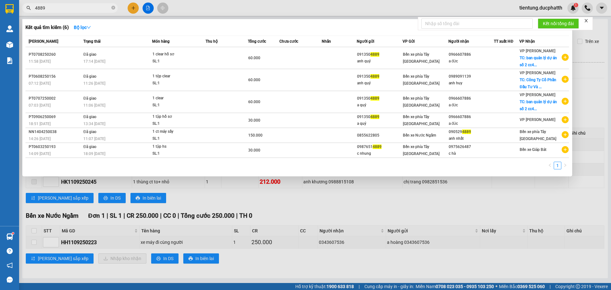
drag, startPoint x: 70, startPoint y: 10, endPoint x: 24, endPoint y: 19, distance: 47.8
click at [24, 14] on div "Kết quả tìm kiếm ( 6 ) Bộ lọc Mã ĐH Trạng thái Món hàng Thu hộ Tổng cước Chưa c…" at bounding box center [62, 8] width 124 height 11
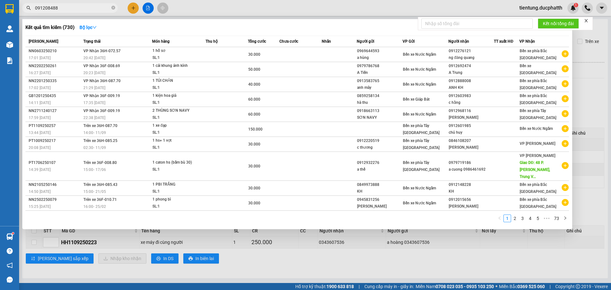
type input "0912084889"
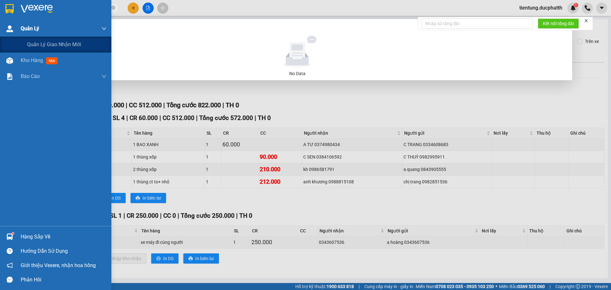
drag, startPoint x: 75, startPoint y: 10, endPoint x: 18, endPoint y: 24, distance: 59.2
click at [18, 24] on section "Kết quả tìm kiếm ( 0 ) Bộ lọc No Data 0912084889 tientung.ducphatth 1 Quản Lý Q…" at bounding box center [305, 145] width 611 height 290
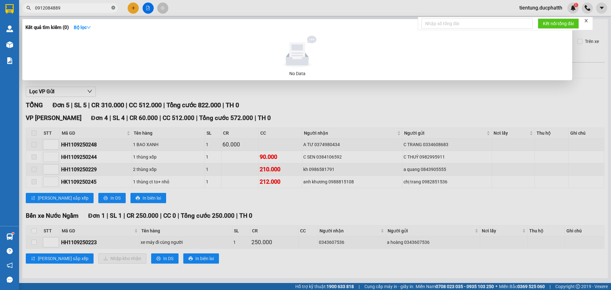
click at [115, 9] on icon "close-circle" at bounding box center [113, 8] width 4 height 4
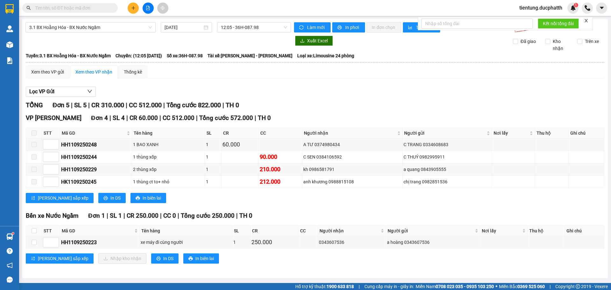
click at [76, 9] on input "text" at bounding box center [72, 7] width 75 height 7
paste input "0912084889"
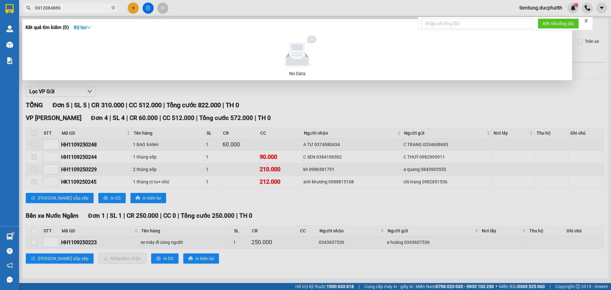
type input "0912084889"
click at [324, 107] on div at bounding box center [305, 145] width 611 height 290
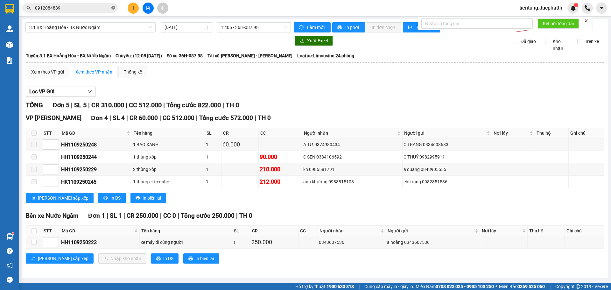
click at [113, 6] on icon "close-circle" at bounding box center [113, 8] width 4 height 4
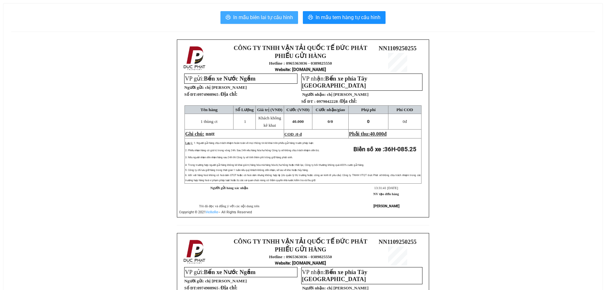
click at [242, 20] on span "In mẫu biên lai tự cấu hình" at bounding box center [263, 17] width 60 height 8
click at [264, 13] on span "In mẫu biên lai tự cấu hình" at bounding box center [263, 17] width 60 height 8
drag, startPoint x: 494, startPoint y: 87, endPoint x: 396, endPoint y: 81, distance: 98.2
click at [494, 87] on div "CÔNG TY TNHH VẬN TẢI QUỐC TẾ ĐỨC PHÁT PHIẾU GỬI HÀNG Hotline : 0965363036 - 038…" at bounding box center [303, 232] width 584 height 387
click at [270, 18] on span "In mẫu biên lai tự cấu hình" at bounding box center [263, 17] width 60 height 8
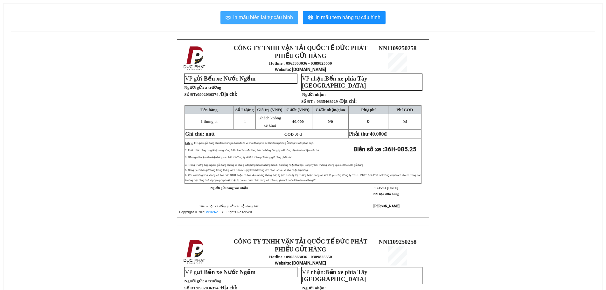
drag, startPoint x: 261, startPoint y: 7, endPoint x: 262, endPoint y: 17, distance: 9.3
click at [262, 10] on div "In mẫu biên lai tự cấu hình In mẫu tem hàng tự cấu hình CÔNG TY TNHH VẬN TẢI QU…" at bounding box center [303, 219] width 599 height 431
click at [262, 17] on span "In mẫu biên lai tự cấu hình" at bounding box center [263, 17] width 60 height 8
click at [268, 22] on button "In mẫu biên lai tự cấu hình" at bounding box center [260, 17] width 78 height 13
drag, startPoint x: 249, startPoint y: 15, endPoint x: 262, endPoint y: 15, distance: 12.7
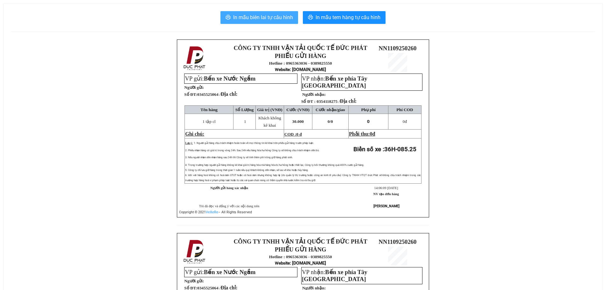
click at [249, 15] on span "In mẫu biên lai tự cấu hình" at bounding box center [263, 17] width 60 height 8
click at [274, 17] on span "In mẫu biên lai tự cấu hình" at bounding box center [263, 17] width 60 height 8
click at [97, 93] on div "CÔNG TY TNHH VẬN TẢI QUỐC TẾ ĐỨC PHÁT PHIẾU GỬI HÀNG Hotline : 0965363036 - 038…" at bounding box center [303, 232] width 584 height 387
click at [243, 14] on span "In mẫu biên lai tự cấu hình" at bounding box center [263, 17] width 60 height 8
click at [266, 15] on span "In mẫu biên lai tự cấu hình" at bounding box center [263, 17] width 60 height 8
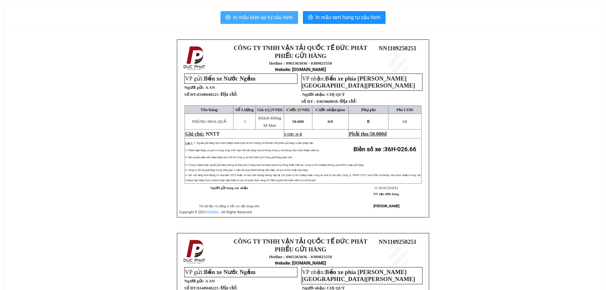
click at [258, 15] on span "In mẫu biên lai tự cấu hình" at bounding box center [263, 17] width 60 height 8
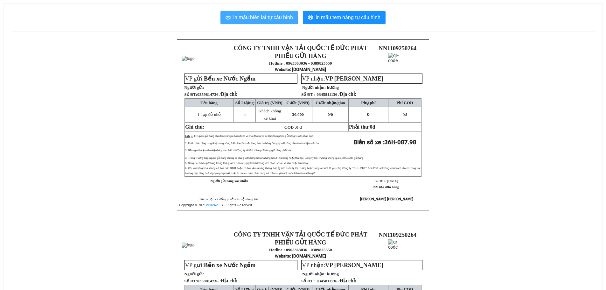
click at [245, 16] on span "In mẫu biên lai tự cấu hình" at bounding box center [263, 17] width 60 height 8
click at [257, 15] on span "In mẫu biên lai tự cấu hình" at bounding box center [263, 17] width 60 height 8
click at [279, 17] on span "In mẫu biên lai tự cấu hình" at bounding box center [263, 17] width 60 height 8
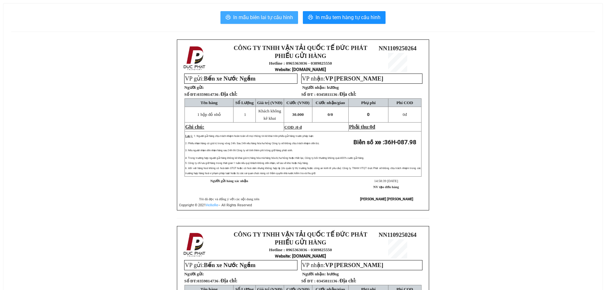
click at [279, 17] on span "In mẫu biên lai tự cấu hình" at bounding box center [263, 17] width 60 height 8
drag, startPoint x: 268, startPoint y: 18, endPoint x: 262, endPoint y: 17, distance: 6.1
click at [267, 18] on span "In mẫu biên lai tự cấu hình" at bounding box center [263, 17] width 60 height 8
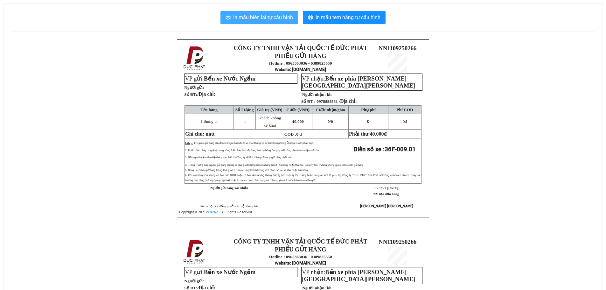
click at [246, 15] on span "In mẫu biên lai tự cấu hình" at bounding box center [263, 17] width 60 height 8
click at [245, 12] on button "In mẫu biên lai tự cấu hình" at bounding box center [260, 17] width 78 height 13
click at [279, 18] on span "In mẫu biên lai tự cấu hình" at bounding box center [263, 17] width 60 height 8
drag, startPoint x: 258, startPoint y: 16, endPoint x: 276, endPoint y: 21, distance: 18.5
click at [259, 16] on span "In mẫu biên lai tự cấu hình" at bounding box center [263, 17] width 60 height 8
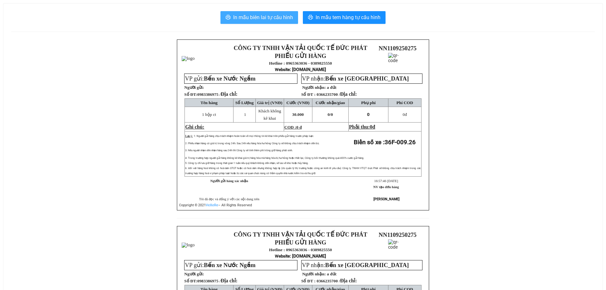
click at [272, 20] on span "In mẫu biên lai tự cấu hình" at bounding box center [263, 17] width 60 height 8
click at [267, 18] on span "In mẫu biên lai tự cấu hình" at bounding box center [263, 17] width 60 height 8
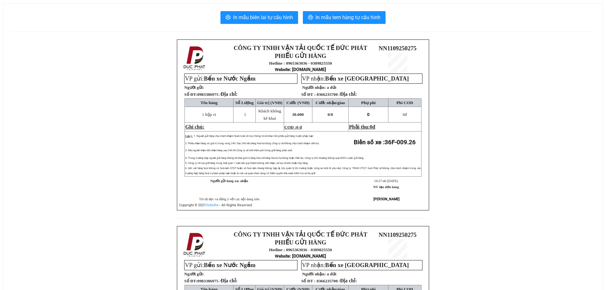
click at [491, 155] on div "CÔNG TY TNHH VẬN TẢI QUỐC TẾ ĐỨC PHÁT PHIẾU GỬI HÀNG Hotline : 0965363036 - 038…" at bounding box center [303, 225] width 584 height 373
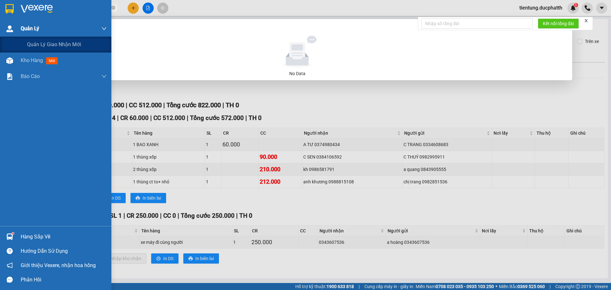
drag, startPoint x: 78, startPoint y: 7, endPoint x: 13, endPoint y: 25, distance: 66.8
click at [13, 25] on section "Kết quả [PERSON_NAME] ( 0 ) Bộ lọc No Data 0389825550 tientung.ducphatth 1 [PER…" at bounding box center [305, 145] width 611 height 290
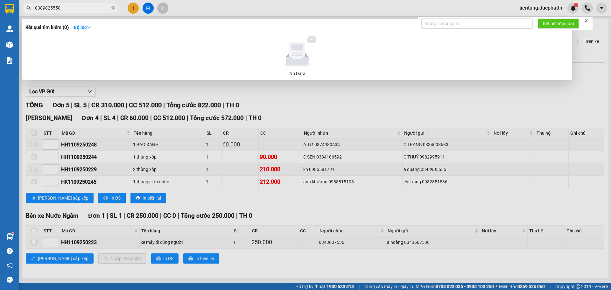
type input "0389825550"
click at [111, 8] on span "0389825550" at bounding box center [69, 8] width 95 height 10
click at [114, 7] on icon "close-circle" at bounding box center [113, 8] width 4 height 4
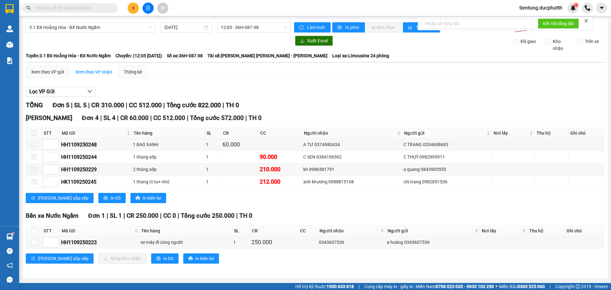
click at [65, 9] on input "text" at bounding box center [72, 7] width 75 height 7
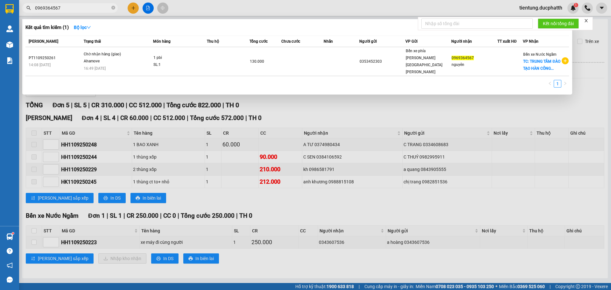
type input "0969364567"
click at [328, 105] on div at bounding box center [305, 145] width 611 height 290
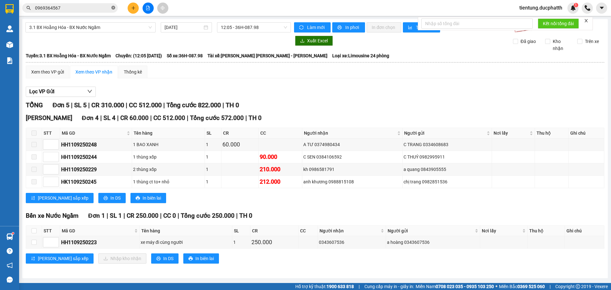
drag, startPoint x: 113, startPoint y: 11, endPoint x: 116, endPoint y: 7, distance: 4.5
click at [113, 10] on span at bounding box center [113, 8] width 4 height 6
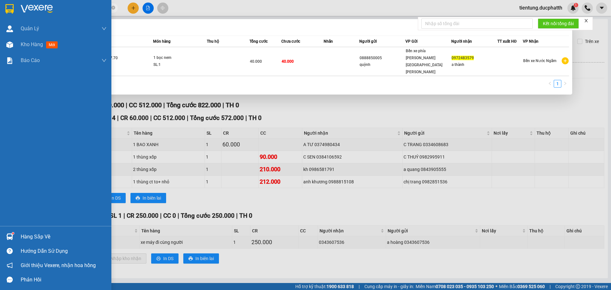
type input "0972483579"
click at [35, 234] on div "Hàng sắp về" at bounding box center [64, 237] width 86 height 10
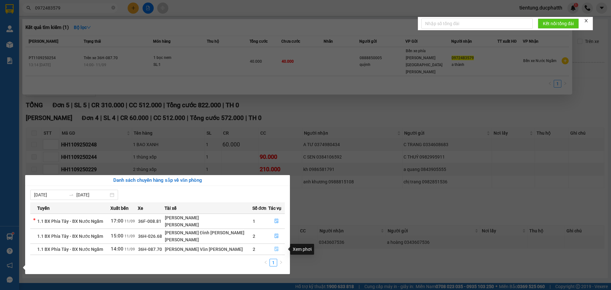
click at [276, 247] on icon "file-done" at bounding box center [277, 249] width 4 height 4
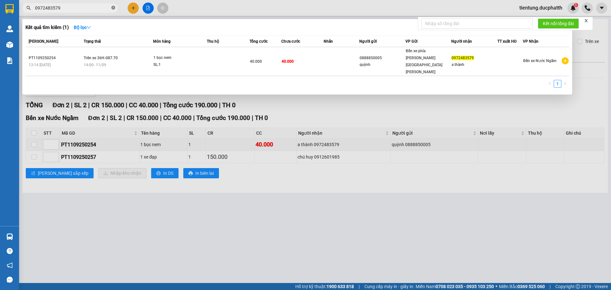
click at [113, 5] on span at bounding box center [113, 8] width 4 height 6
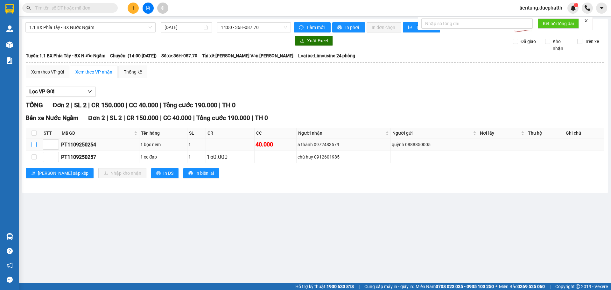
click at [35, 145] on input "checkbox" at bounding box center [34, 144] width 5 height 5
checkbox input "true"
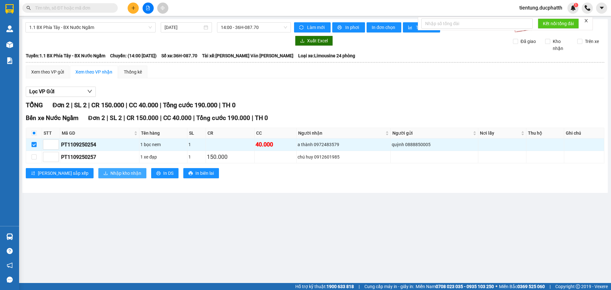
click at [110, 174] on span "Nhập kho nhận" at bounding box center [125, 173] width 31 height 7
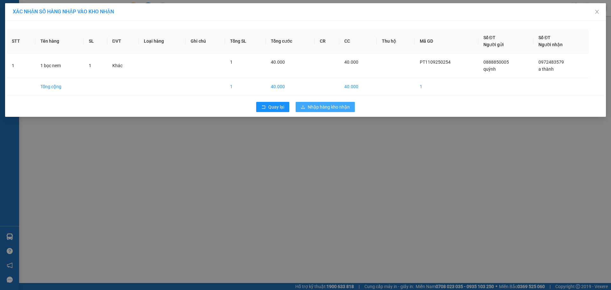
click at [335, 106] on span "Nhập hàng kho nhận" at bounding box center [329, 106] width 42 height 7
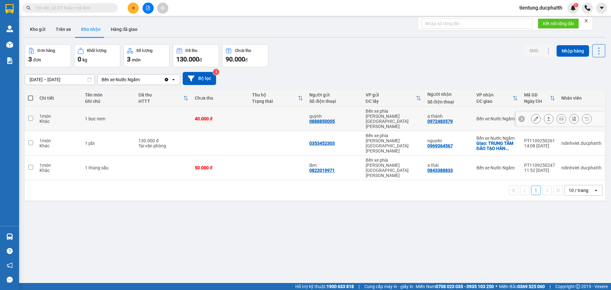
click at [142, 115] on td at bounding box center [163, 119] width 56 height 25
checkbox input "true"
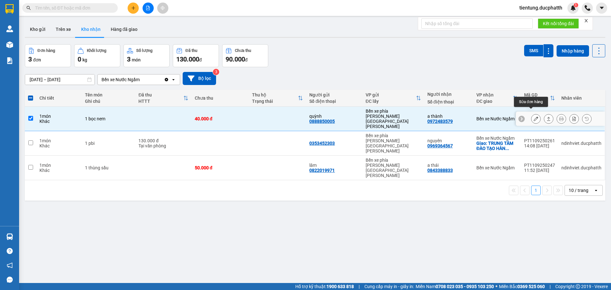
click at [534, 116] on icon at bounding box center [536, 118] width 4 height 4
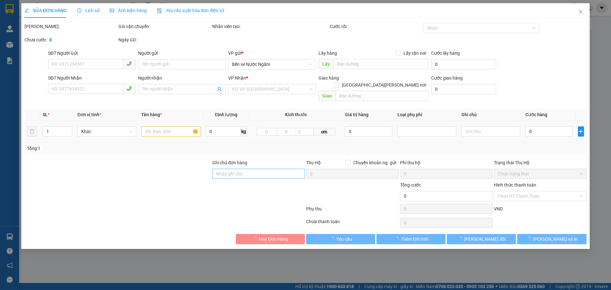
type input "0888850005"
type input "quỳnh"
type input "0972483579"
type input "a thành"
type input "40.000"
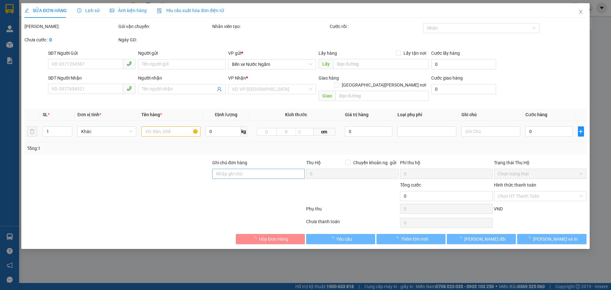
type input "40.000"
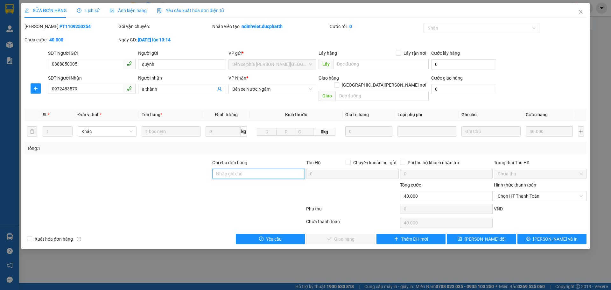
drag, startPoint x: 238, startPoint y: 168, endPoint x: 264, endPoint y: 171, distance: 25.6
click at [238, 169] on input "Ghi chú đơn hàng" at bounding box center [258, 174] width 93 height 10
click at [524, 191] on span "Chọn HT Thanh Toán" at bounding box center [540, 196] width 85 height 10
type input "ck [DATE] 17h33 [PERSON_NAME] [PERSON_NAME] shb cty"
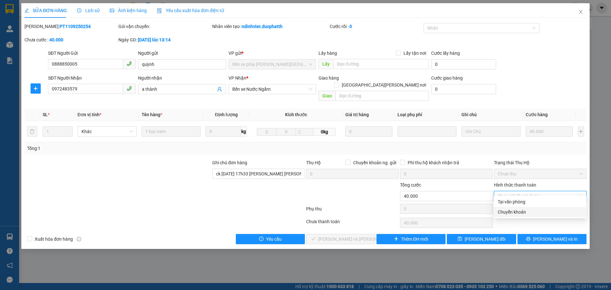
click at [522, 211] on div "Chuyển khoản" at bounding box center [540, 211] width 85 height 7
type input "0"
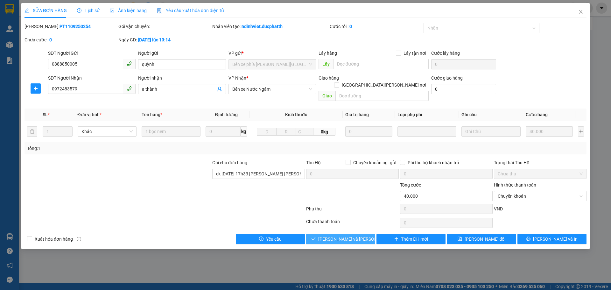
click at [341, 236] on span "[PERSON_NAME] và [PERSON_NAME] hàng" at bounding box center [361, 239] width 86 height 7
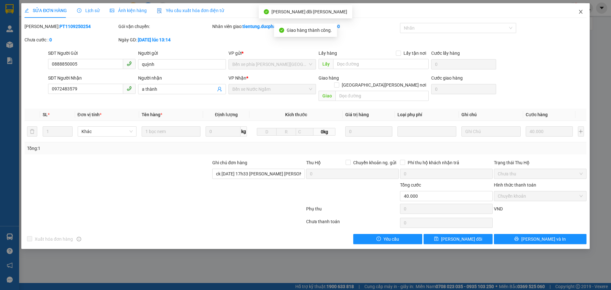
click at [580, 11] on icon "close" at bounding box center [581, 12] width 4 height 4
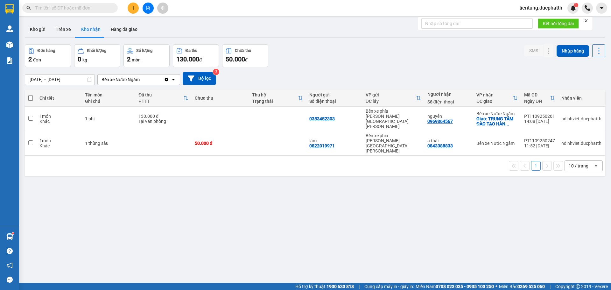
drag, startPoint x: 92, startPoint y: 10, endPoint x: 119, endPoint y: 10, distance: 26.4
click at [92, 10] on input "text" at bounding box center [72, 7] width 75 height 7
click at [145, 6] on button at bounding box center [148, 8] width 11 height 11
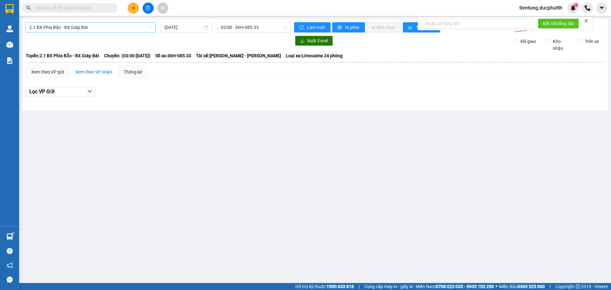
click at [111, 29] on span "2.1 BX Phía Bắc - BX Giáp Bát" at bounding box center [90, 28] width 123 height 10
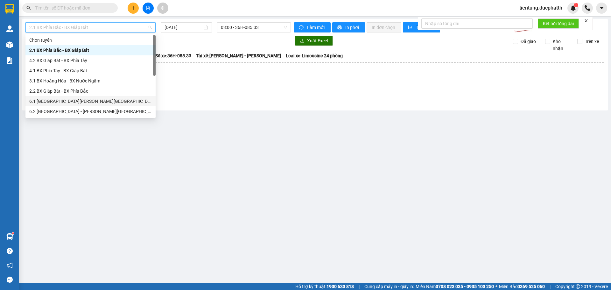
scroll to position [51, 0]
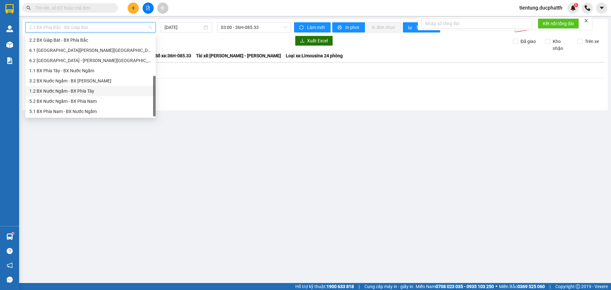
click at [95, 90] on div "1.2 BX Nước Ngầm - BX Phía Tây" at bounding box center [90, 91] width 123 height 7
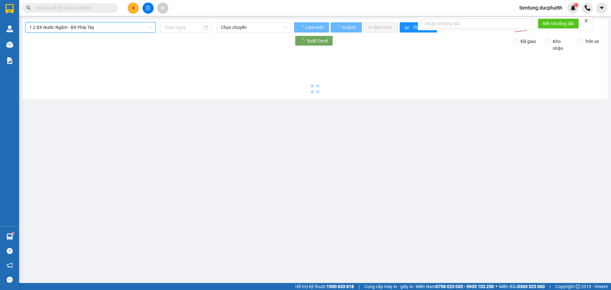
type input "[DATE]"
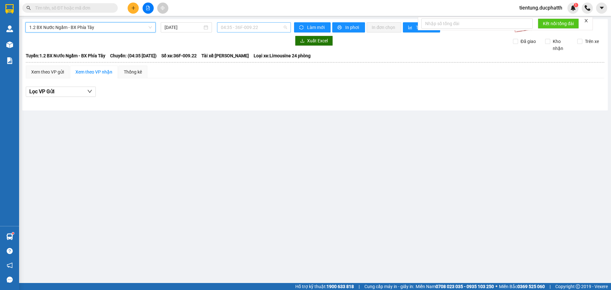
click at [264, 29] on span "04:35 - 36F-009.22" at bounding box center [254, 28] width 66 height 10
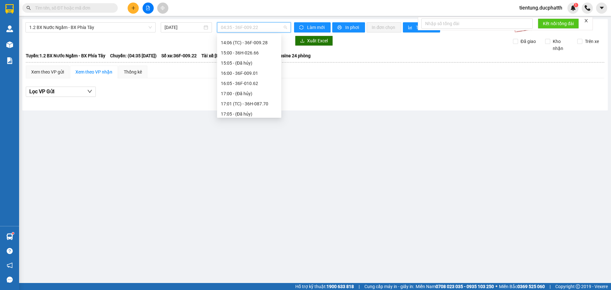
scroll to position [255, 0]
click at [251, 70] on div "18:00 - 36H-026.68" at bounding box center [249, 70] width 57 height 7
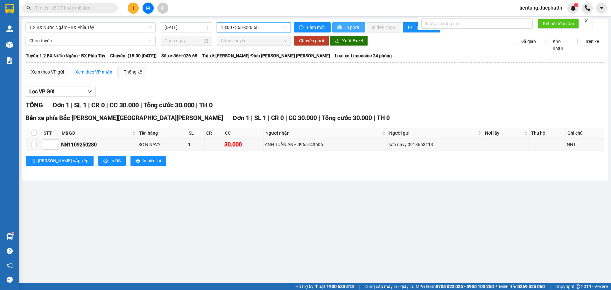
click at [345, 25] on span "In phơi" at bounding box center [352, 27] width 15 height 7
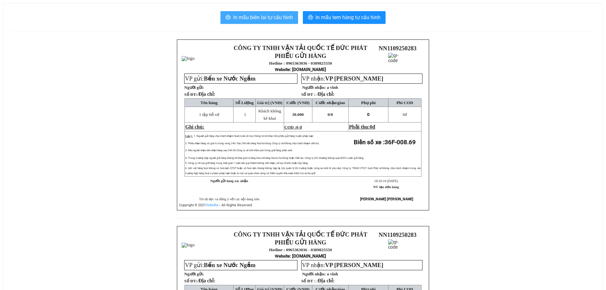
click at [249, 15] on span "In mẫu biên lai tự cấu hình" at bounding box center [263, 17] width 60 height 8
